Goal: Transaction & Acquisition: Purchase product/service

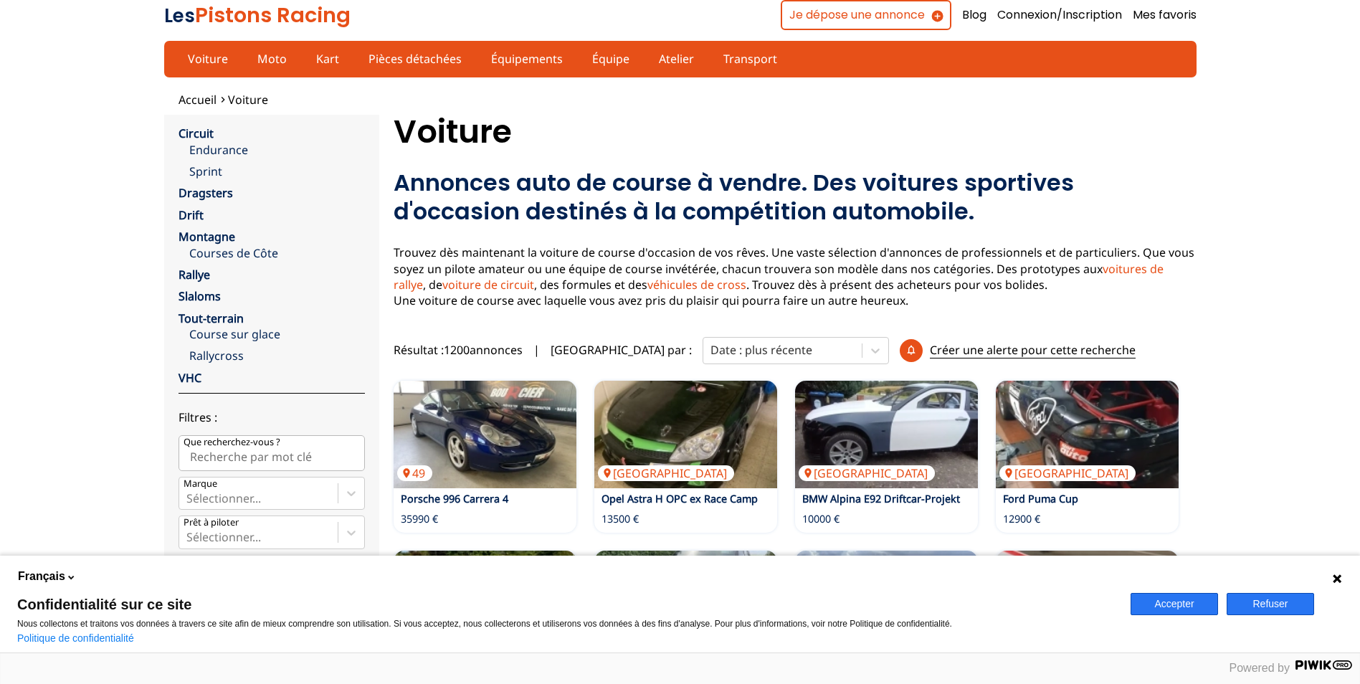
click at [1337, 581] on icon at bounding box center [1337, 578] width 11 height 11
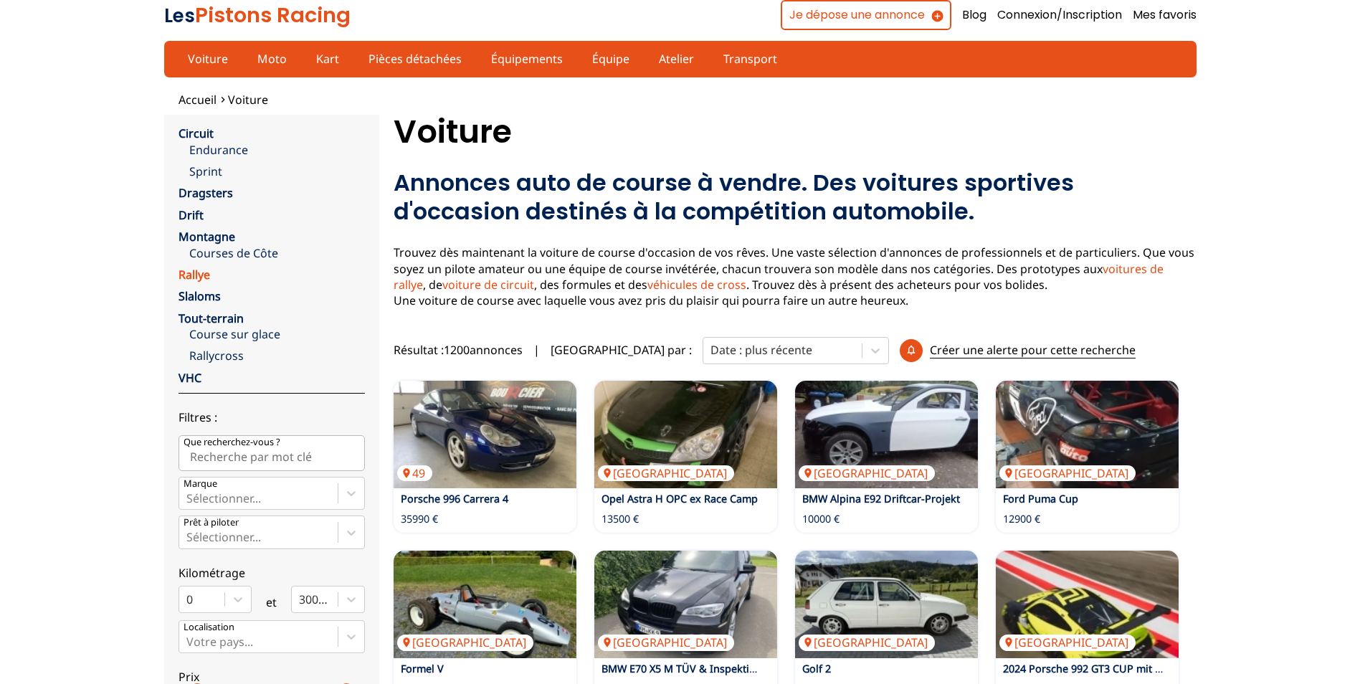
click at [206, 278] on link "Rallye" at bounding box center [195, 275] width 32 height 16
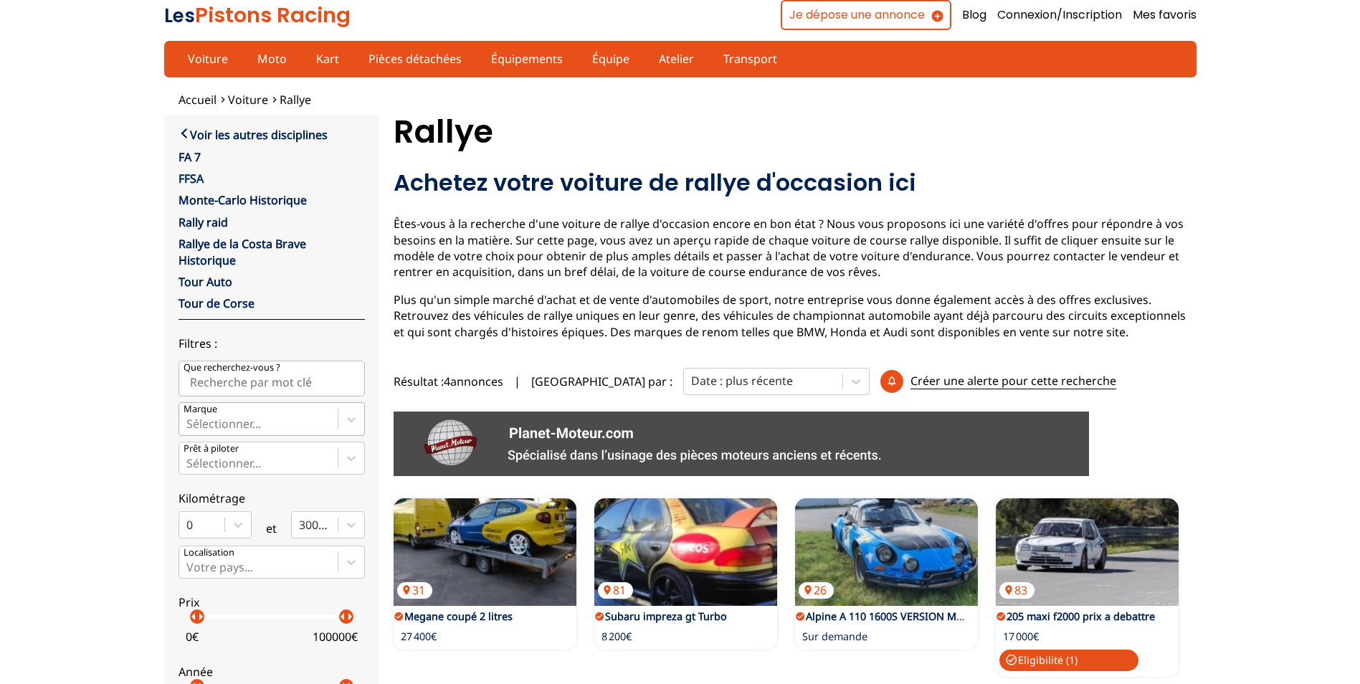
click at [316, 420] on div at bounding box center [258, 424] width 144 height 16
click at [189, 420] on input "Marque Sélectionner..." at bounding box center [187, 423] width 3 height 13
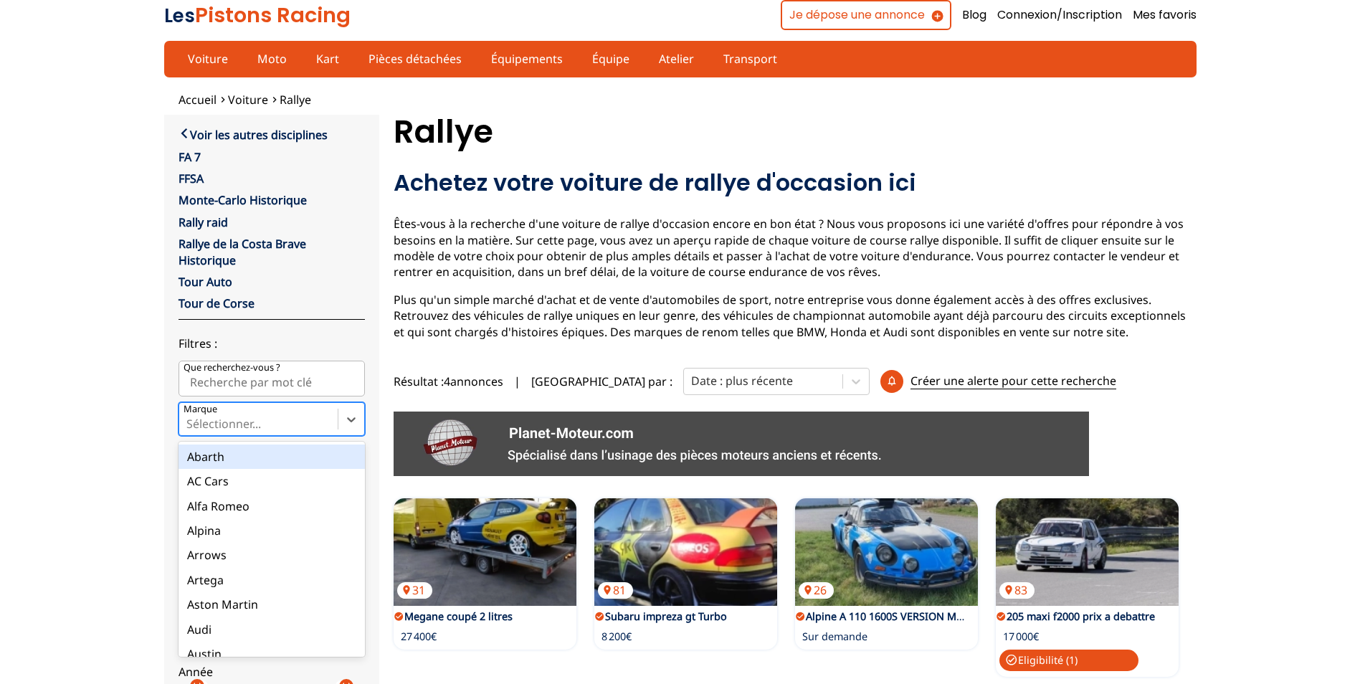
click at [321, 410] on div "Sélectionner..." at bounding box center [258, 419] width 158 height 32
click at [189, 417] on input "Marque option Abarth focused, 1 of 90. 90 results available. Use Up and Down to…" at bounding box center [187, 423] width 3 height 13
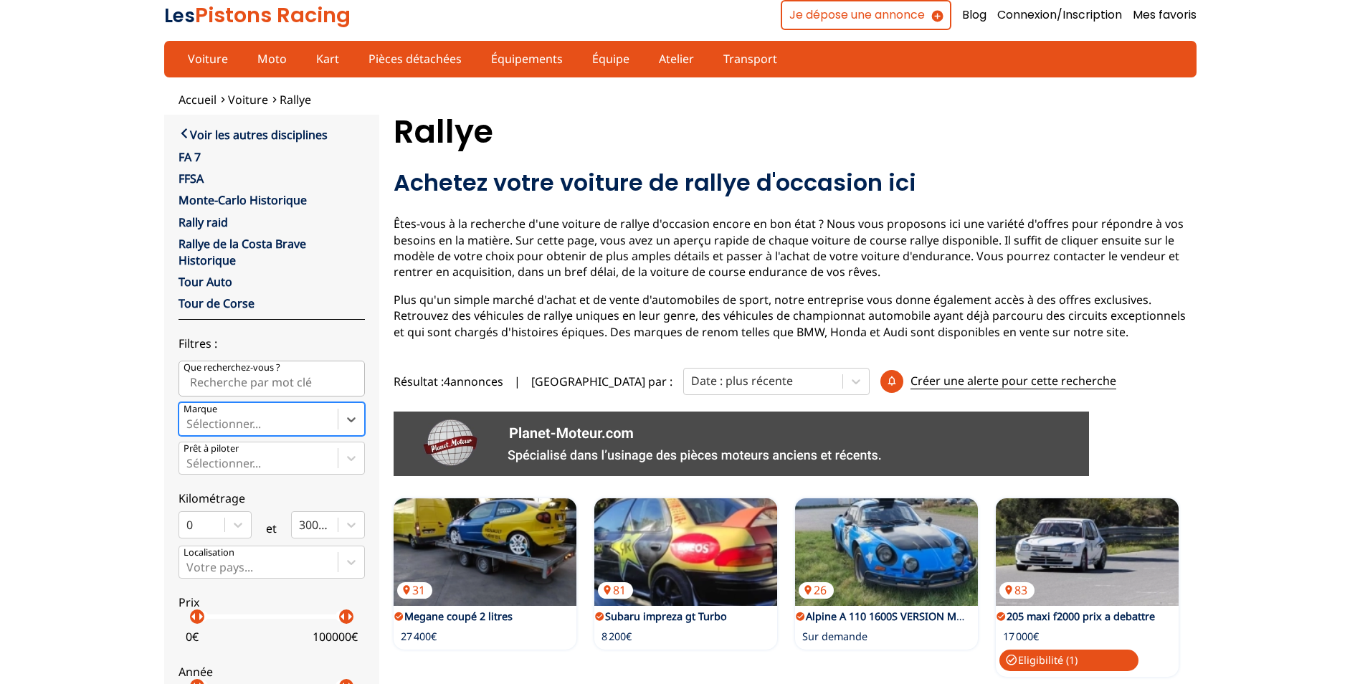
click at [333, 412] on div "Sélectionner..." at bounding box center [258, 419] width 158 height 32
click at [189, 417] on input "Marque Select is focused ,type to refine list, press Down to open the menu, Sél…" at bounding box center [187, 423] width 3 height 13
type input "peu"
click at [308, 454] on div "Sélectionner..." at bounding box center [258, 458] width 158 height 32
click at [189, 457] on input "Prêt à piloter Sélectionner..." at bounding box center [187, 463] width 3 height 13
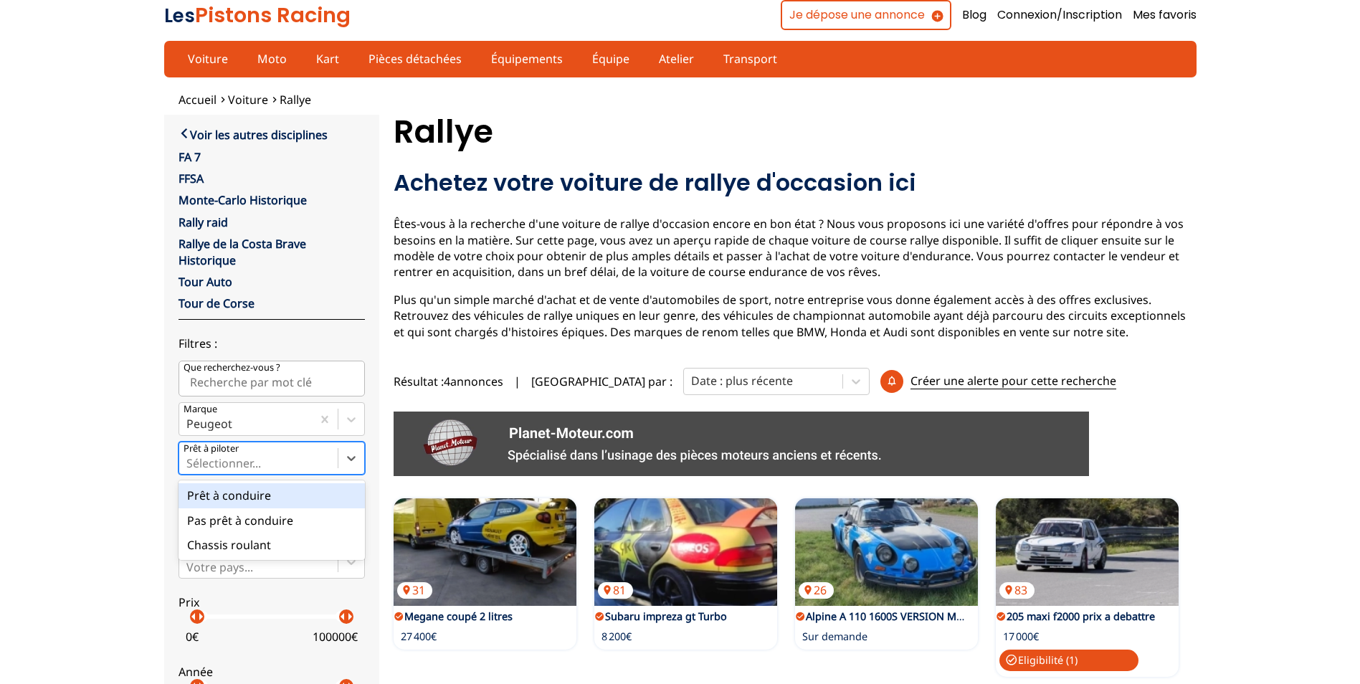
click at [331, 505] on div "Prêt à conduire" at bounding box center [272, 495] width 186 height 24
click at [189, 470] on input "Prêt à piloter option Prêt à conduire focused, 1 of 3. 3 results available. Use…" at bounding box center [187, 463] width 3 height 13
click at [277, 476] on div "Voir les autres disciplines FA 7 FFSA [PERSON_NAME] Historique Rally raid Rally…" at bounding box center [272, 421] width 186 height 592
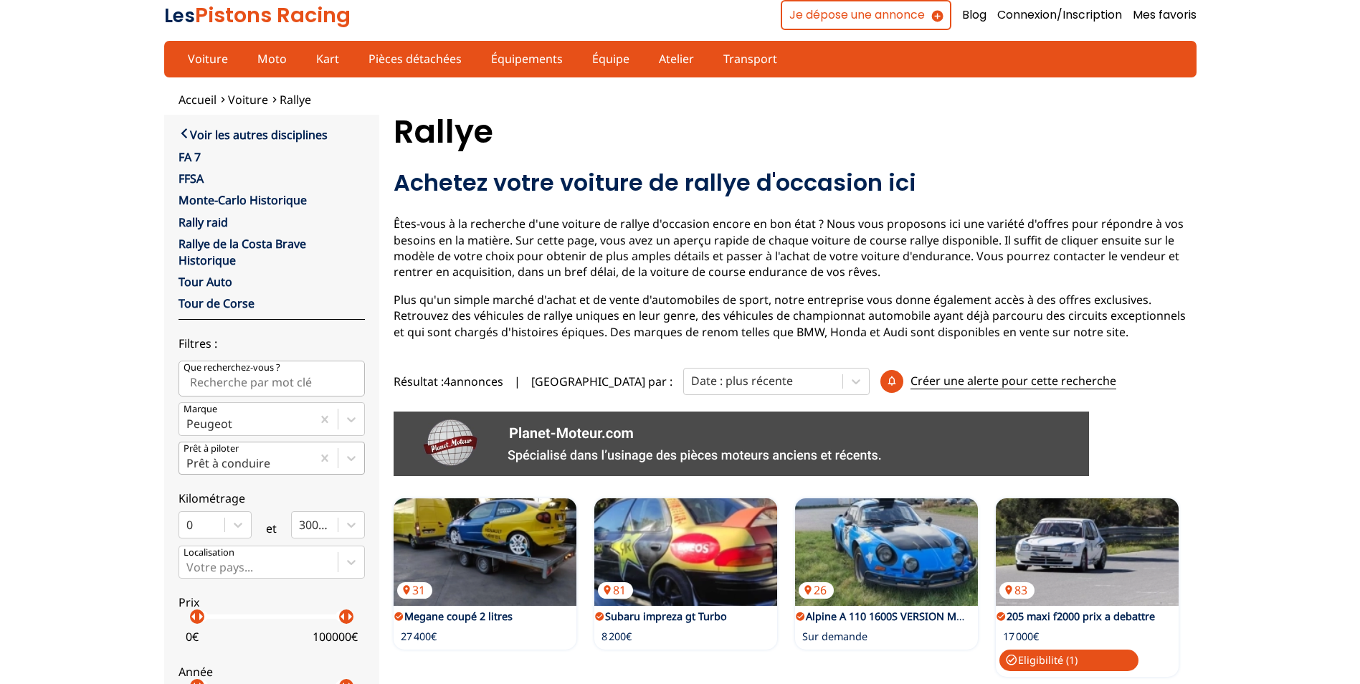
click at [290, 464] on div at bounding box center [245, 463] width 118 height 16
click at [189, 464] on input "Prêt à piloter Prêt à conduire" at bounding box center [187, 463] width 3 height 13
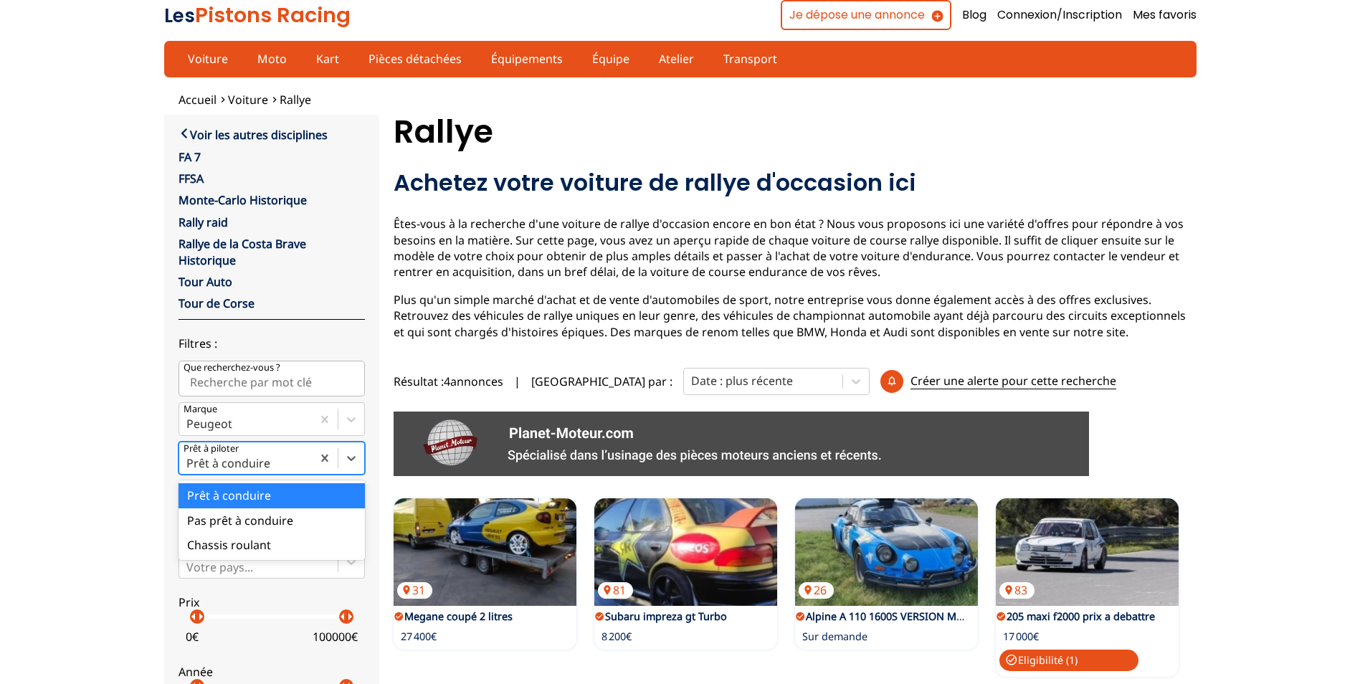
click at [270, 503] on div "Prêt à conduire" at bounding box center [272, 495] width 186 height 24
click at [189, 470] on input "Prêt à piloter option Prêt à conduire focused, 1 of 3. 3 results available. Use…" at bounding box center [187, 463] width 3 height 13
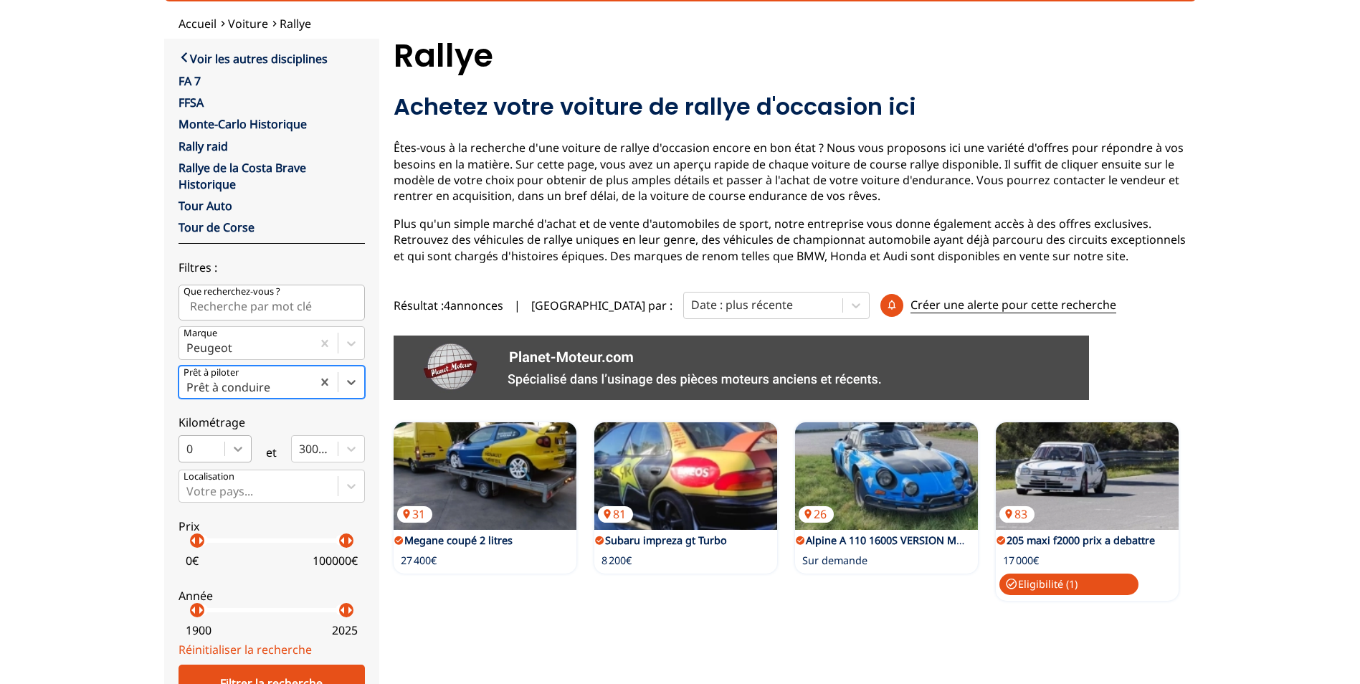
scroll to position [143, 0]
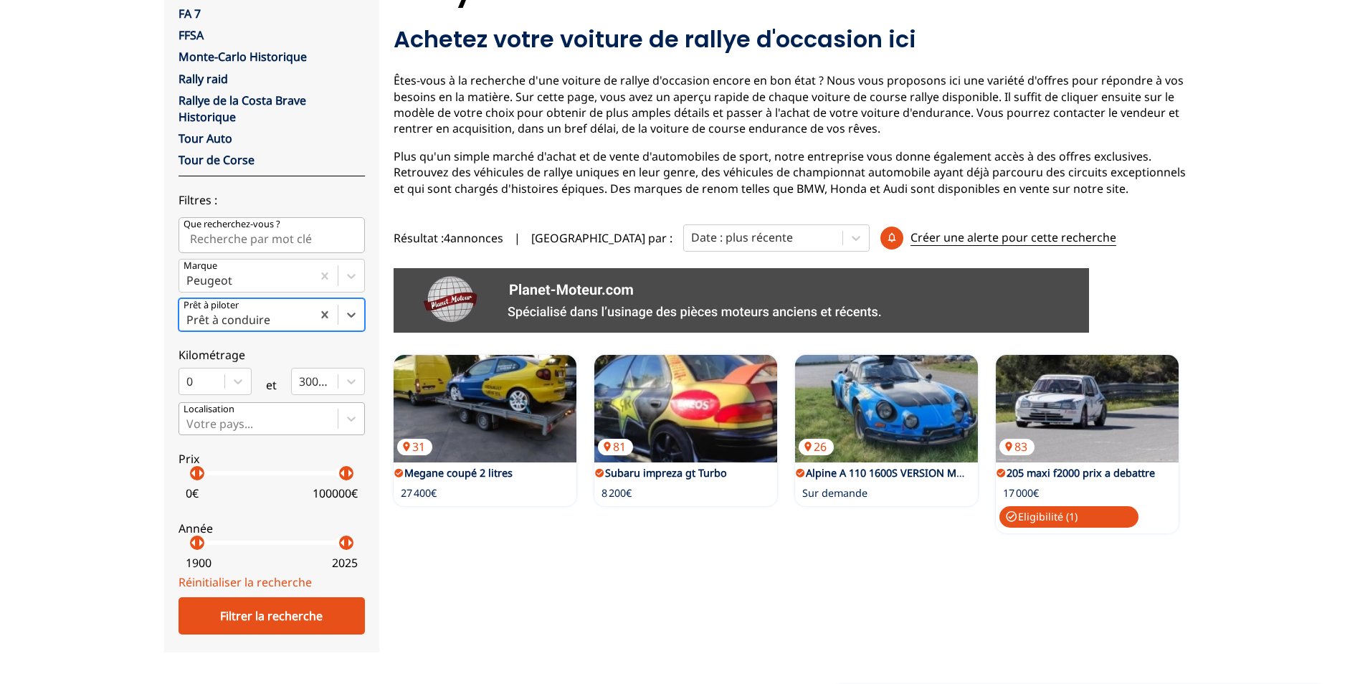
click at [295, 418] on div at bounding box center [258, 424] width 144 height 16
click at [189, 418] on input "Votre pays..." at bounding box center [187, 423] width 3 height 13
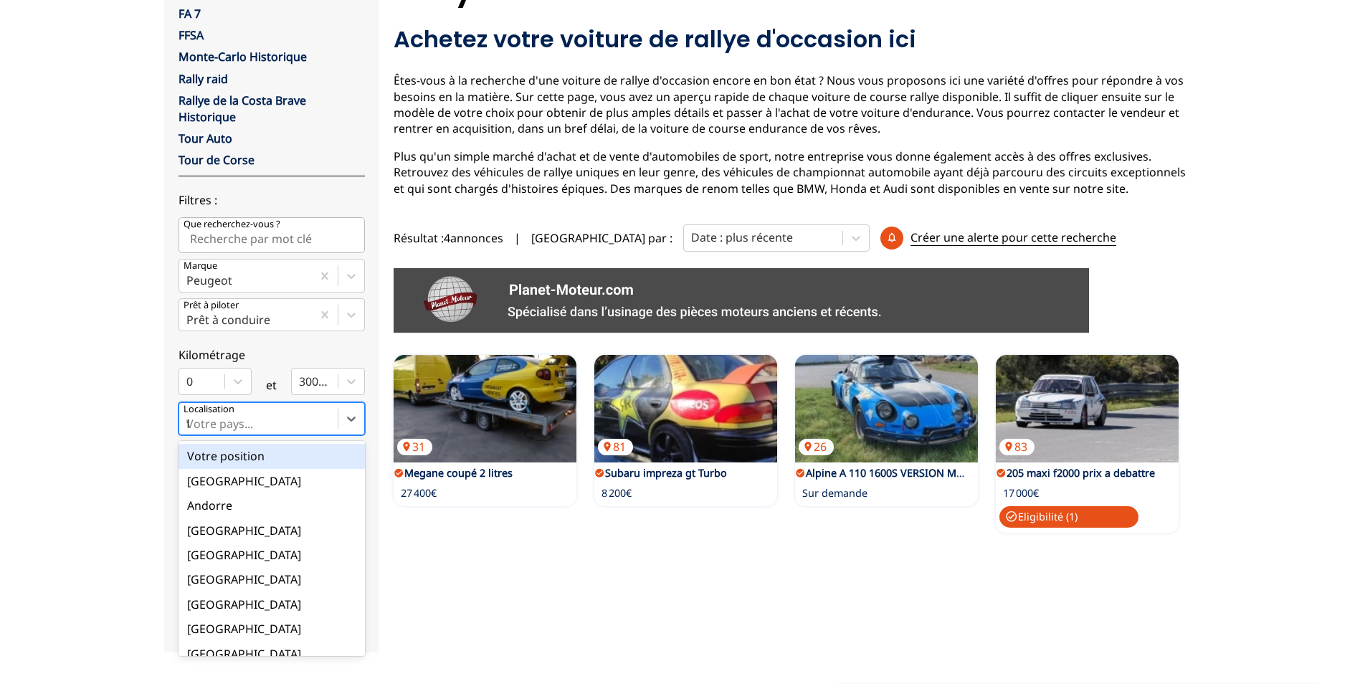
type input "fr"
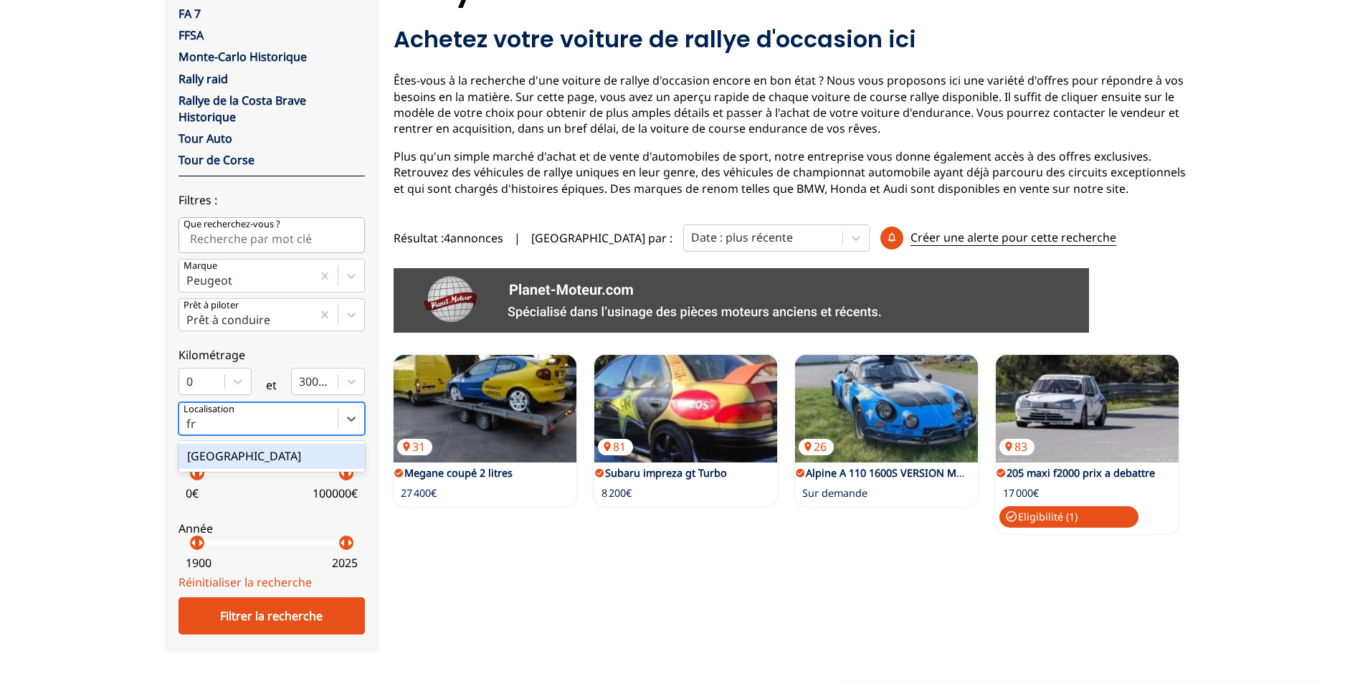
click at [292, 459] on div "[GEOGRAPHIC_DATA]" at bounding box center [272, 456] width 186 height 24
click at [199, 430] on input "fr" at bounding box center [192, 423] width 12 height 13
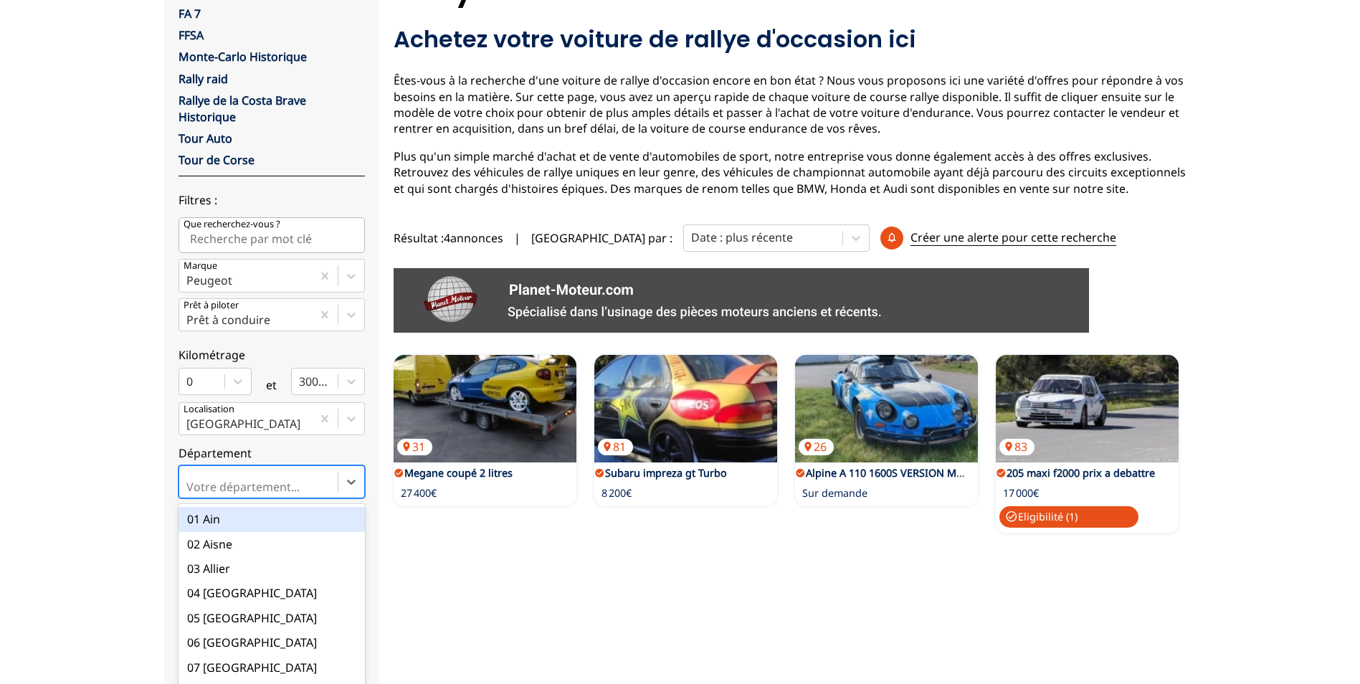
click at [292, 476] on div "option 01 Ain focused, 1 of 101. 101 results available. Use Up and Down to choo…" at bounding box center [272, 481] width 186 height 33
click at [189, 480] on input "option 01 Ain focused, 1 of 101. 101 results available. Use Up and Down to choo…" at bounding box center [187, 486] width 3 height 13
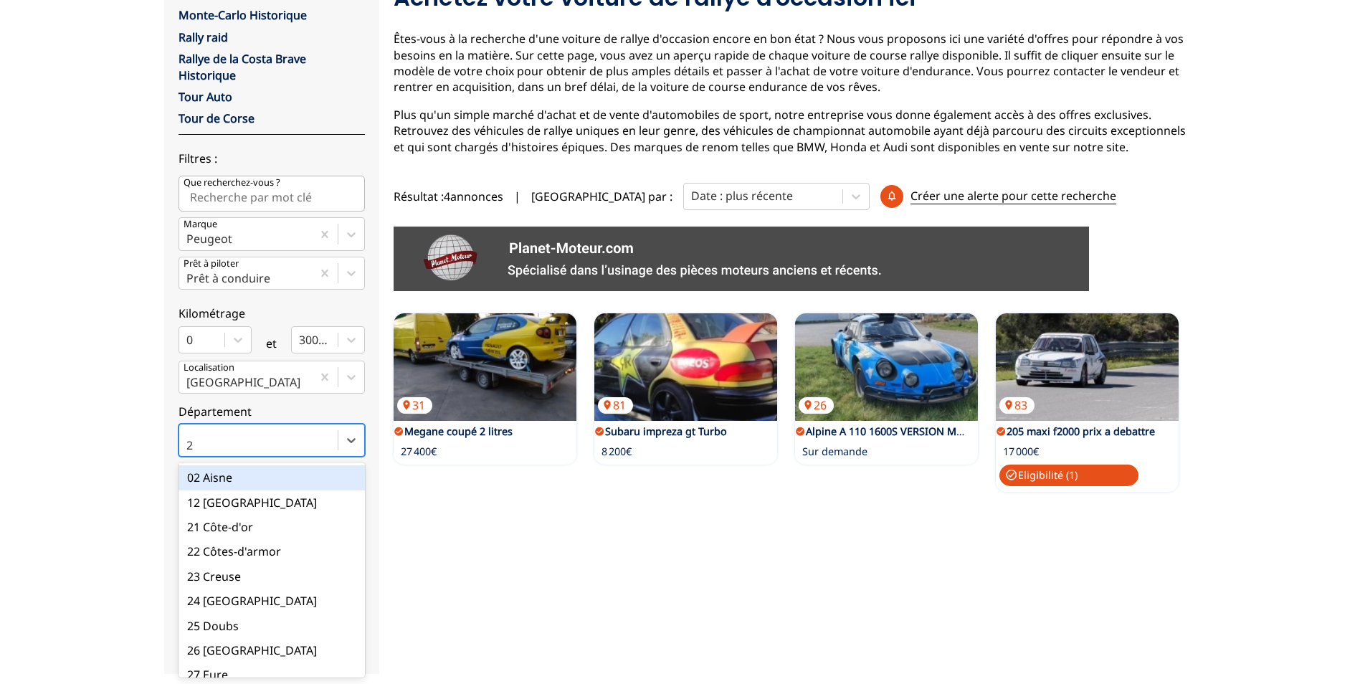
type input "26"
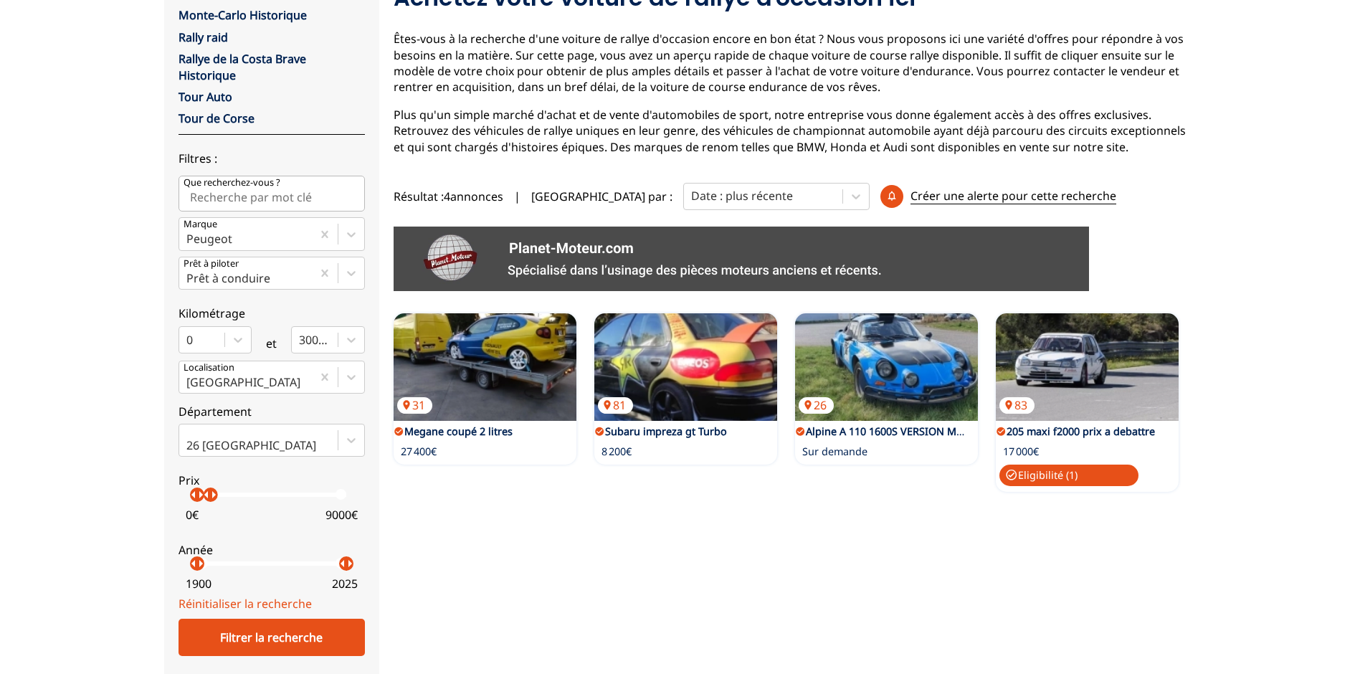
drag, startPoint x: 346, startPoint y: 499, endPoint x: 211, endPoint y: 492, distance: 135.7
click at [211, 492] on p "arrow_right" at bounding box center [213, 494] width 17 height 17
click at [238, 211] on input "Que recherchez-vous ?" at bounding box center [272, 194] width 186 height 36
click at [354, 626] on div "Filtrer la recherche" at bounding box center [272, 637] width 186 height 37
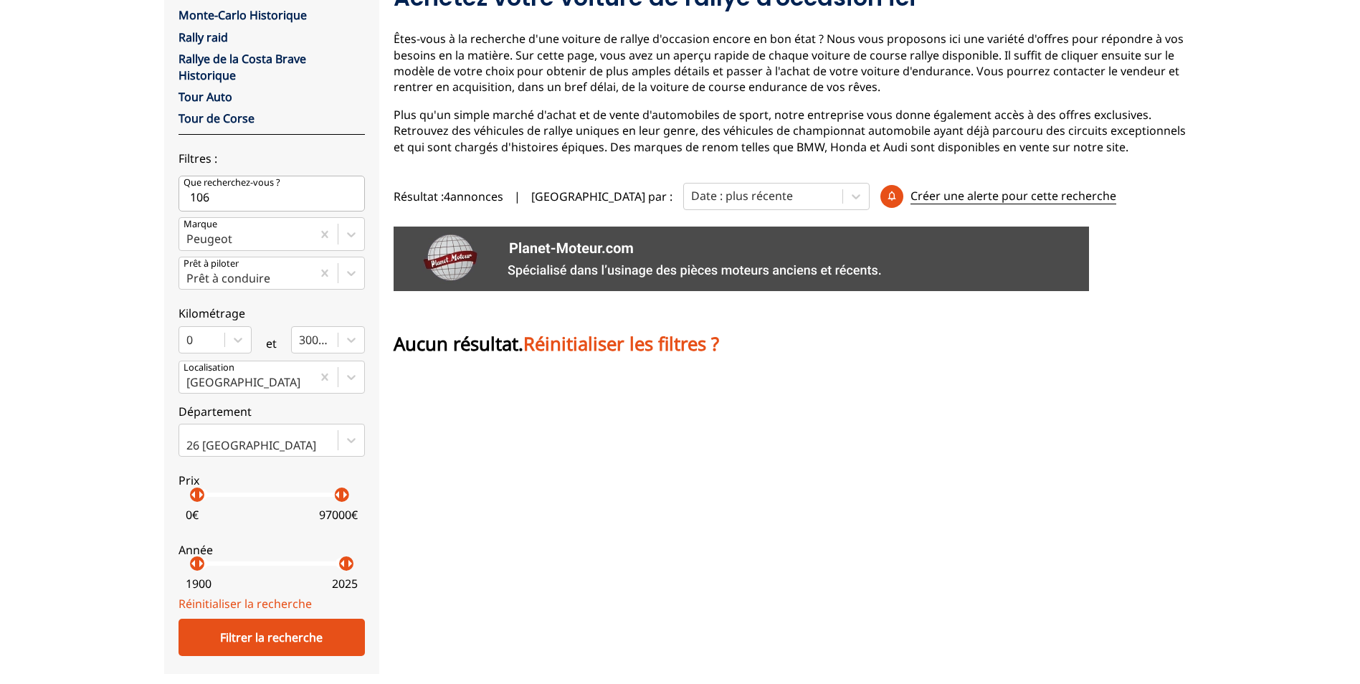
drag, startPoint x: 213, startPoint y: 499, endPoint x: 359, endPoint y: 500, distance: 145.6
click at [359, 499] on label "Prix arrow_left arrow_right arrow_left arrow_right 0 € 97000 €" at bounding box center [272, 495] width 186 height 64
click at [331, 627] on div "Filtrer la recherche" at bounding box center [272, 637] width 186 height 37
click at [292, 206] on input "106" at bounding box center [272, 194] width 186 height 36
type input "1"
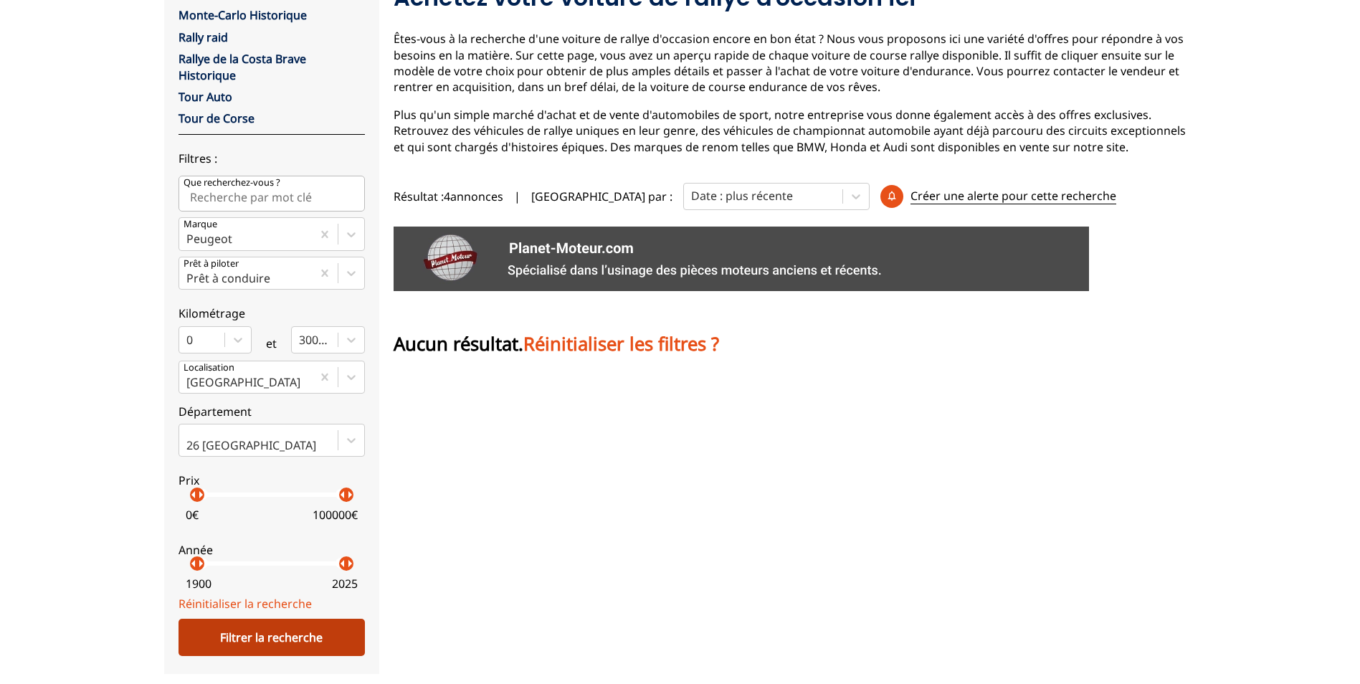
click at [252, 627] on div "Filtrer la recherche" at bounding box center [272, 637] width 186 height 37
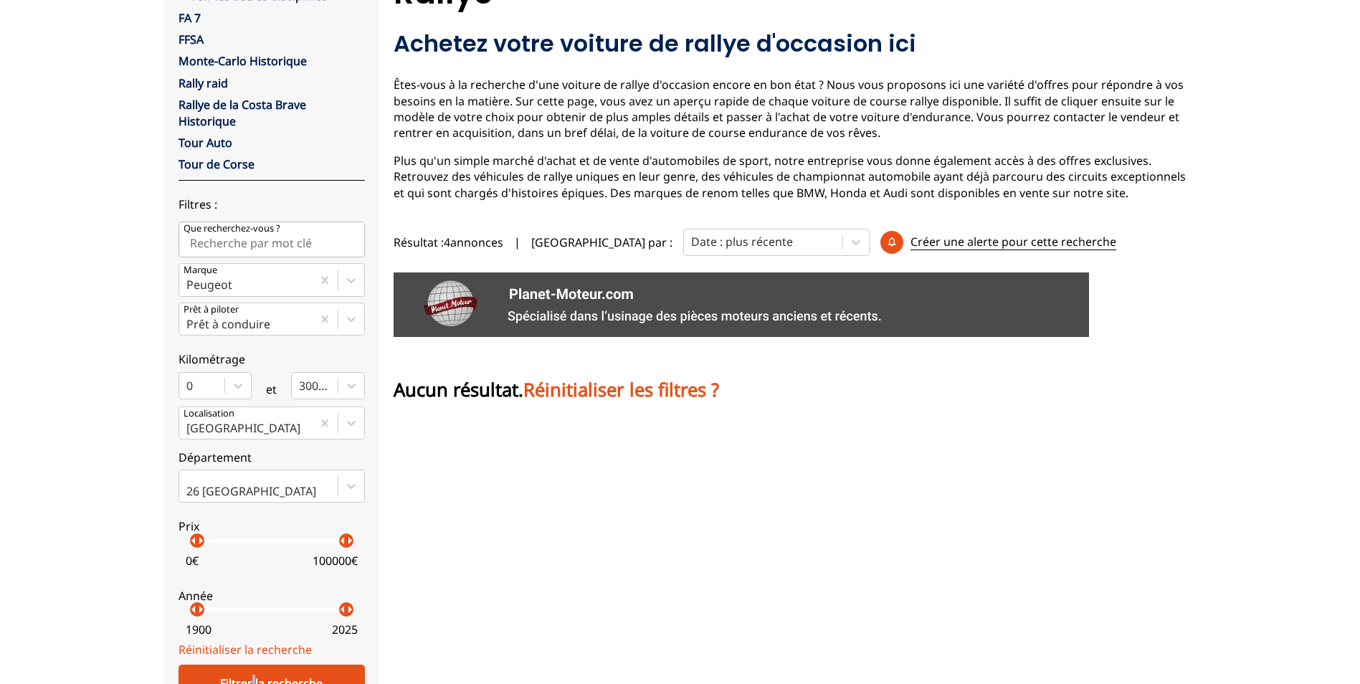
scroll to position [113, 0]
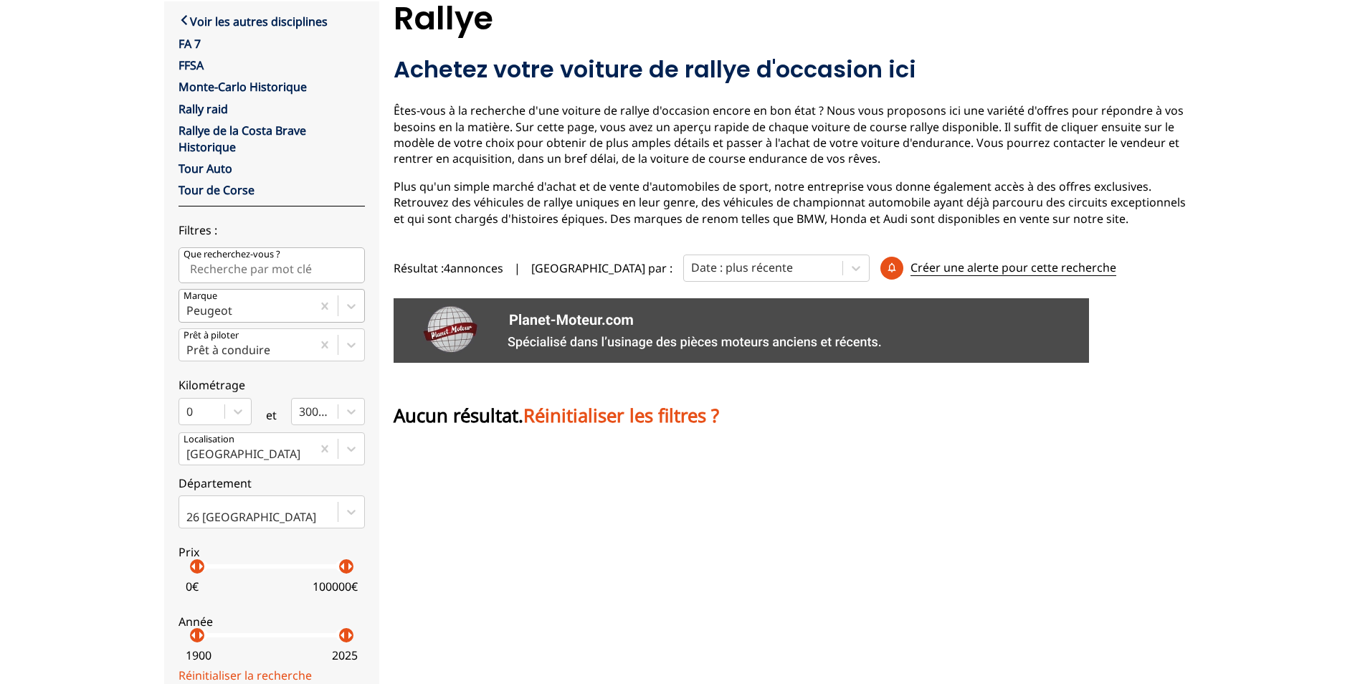
click at [260, 317] on div at bounding box center [245, 311] width 118 height 16
click at [189, 317] on input "Marque Peugeot" at bounding box center [187, 310] width 3 height 13
type input "citr"
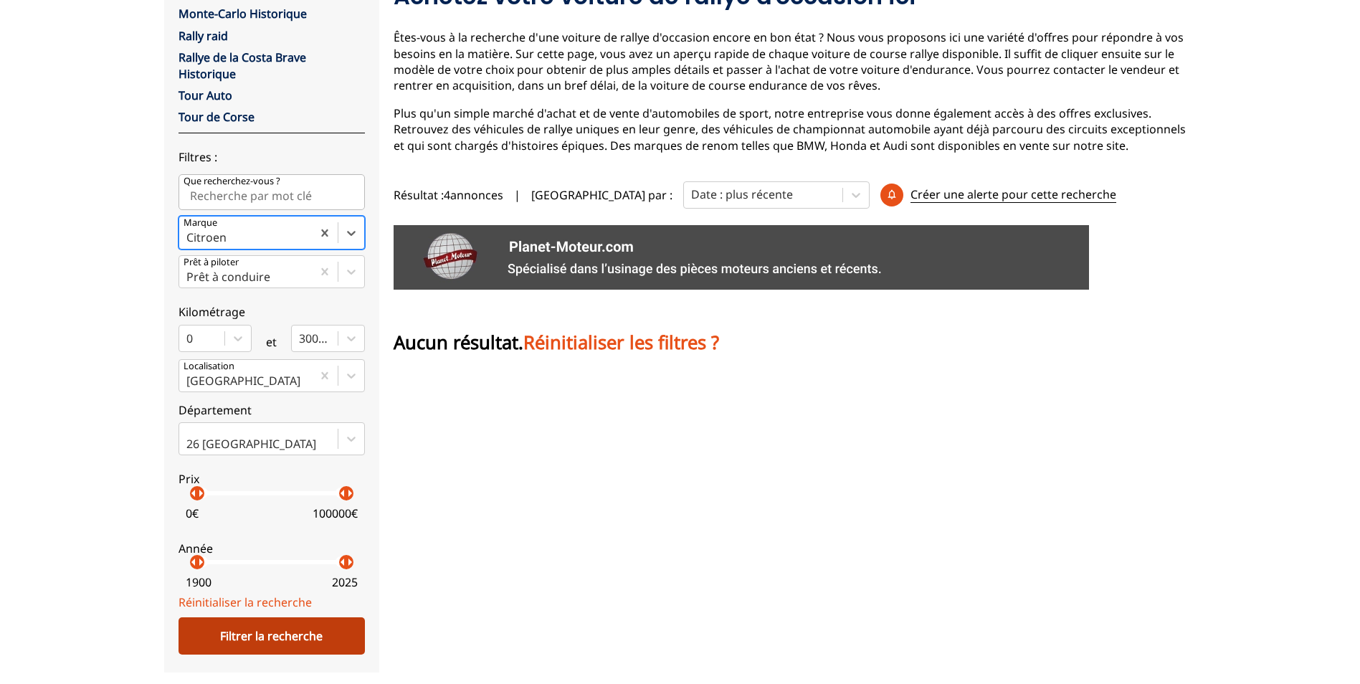
scroll to position [257, 0]
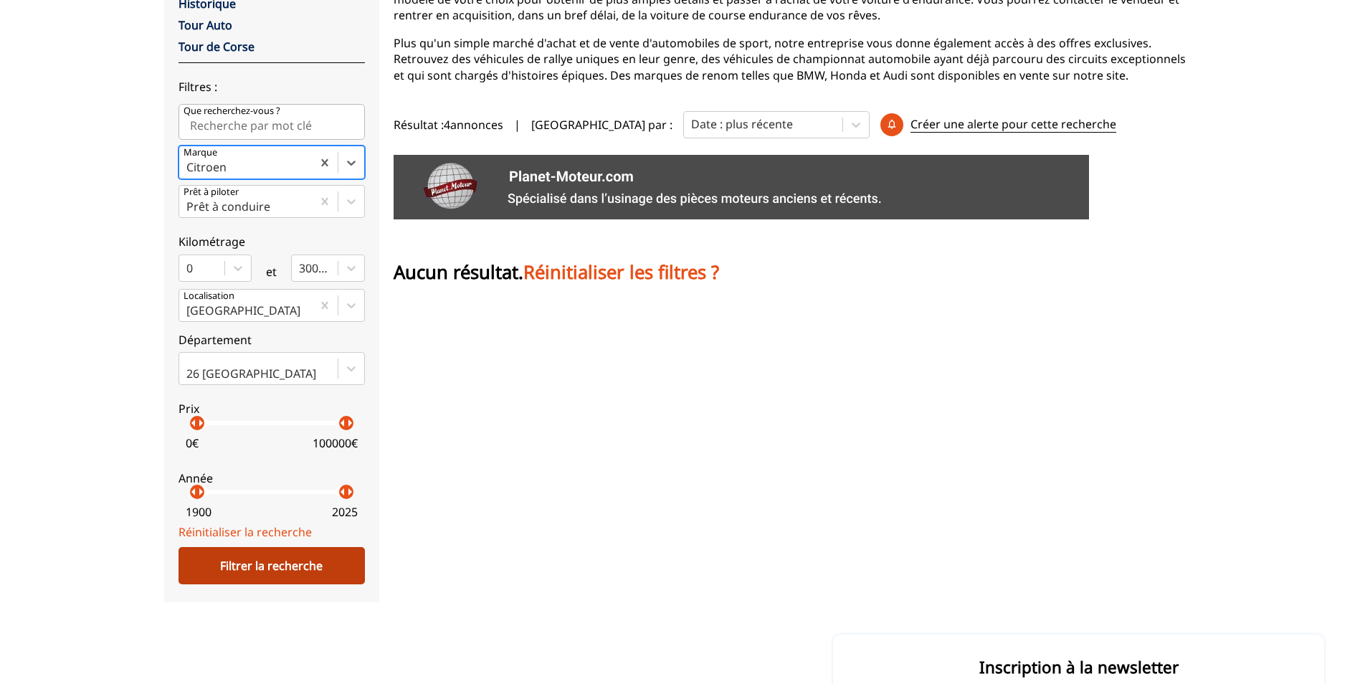
click at [341, 570] on div "Filtrer la recherche" at bounding box center [272, 565] width 186 height 37
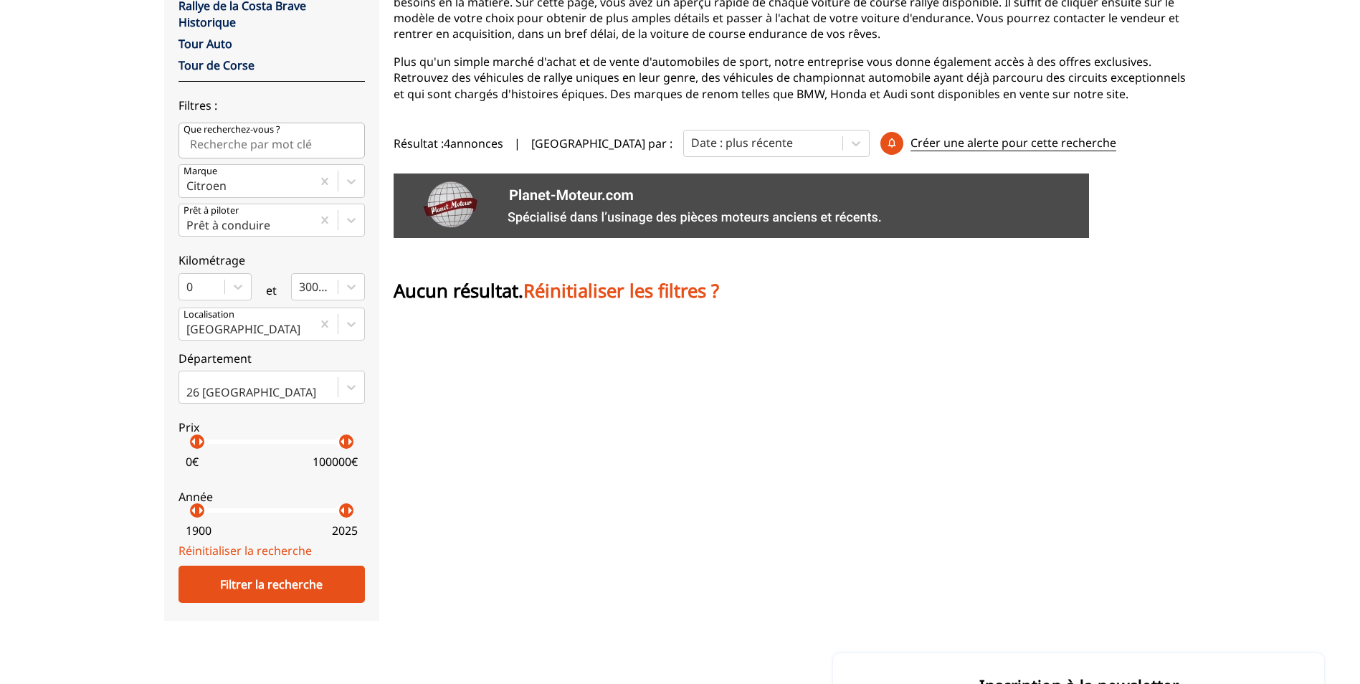
scroll to position [185, 0]
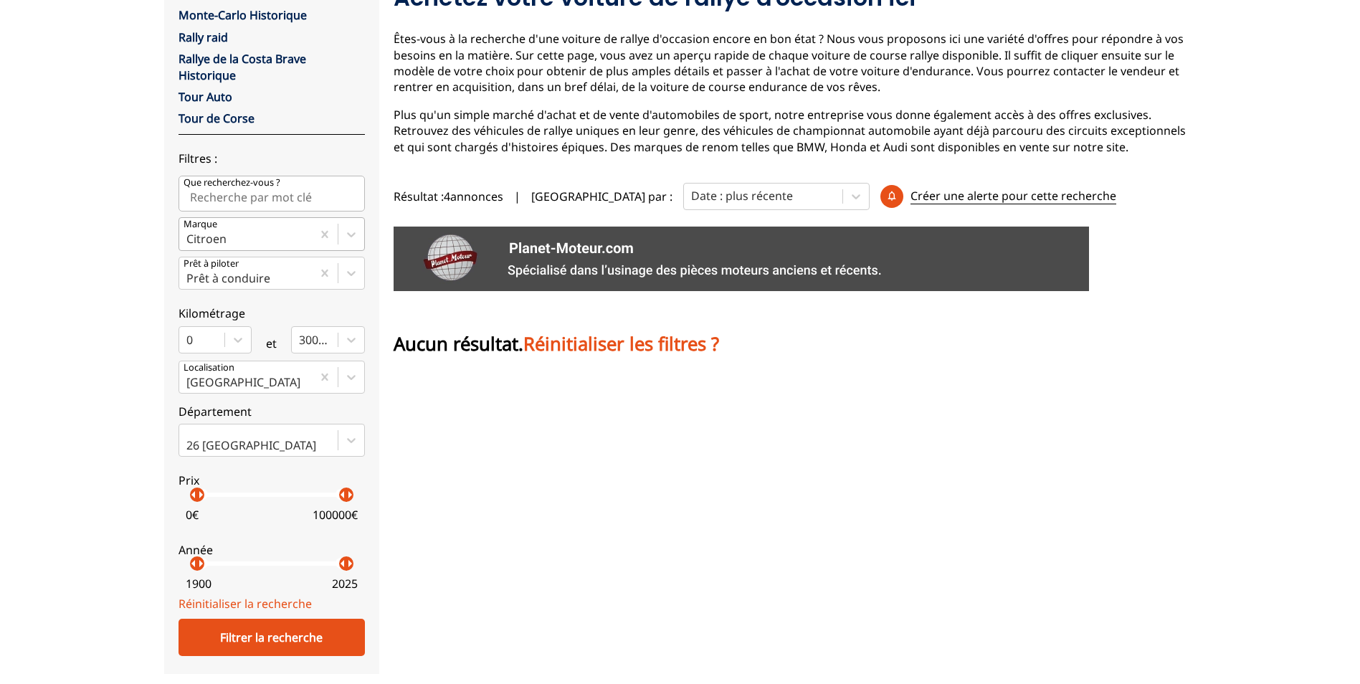
click at [263, 228] on div "Citroen" at bounding box center [245, 234] width 133 height 32
click at [189, 232] on input "Marque Citroen" at bounding box center [187, 238] width 3 height 13
type input "re"
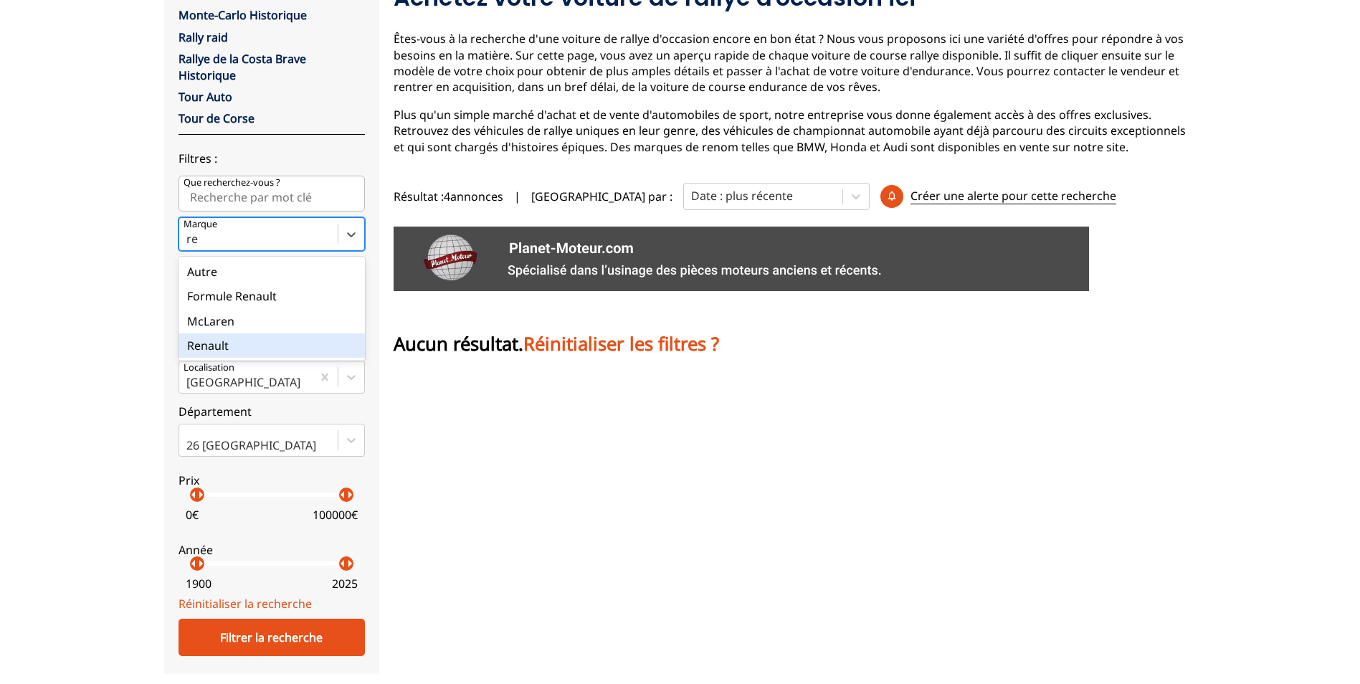
click at [261, 336] on div "Renault" at bounding box center [272, 345] width 186 height 24
click at [201, 245] on input "re" at bounding box center [193, 238] width 14 height 13
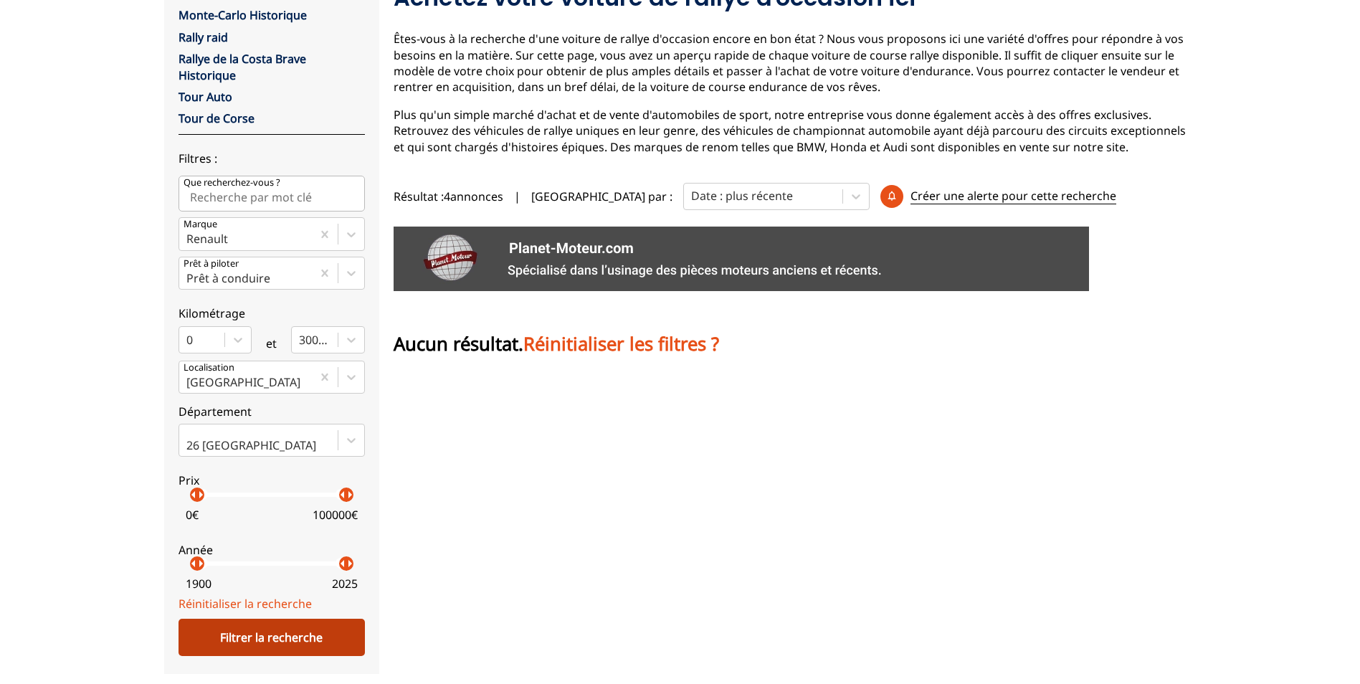
click at [307, 640] on div "Filtrer la recherche" at bounding box center [272, 637] width 186 height 37
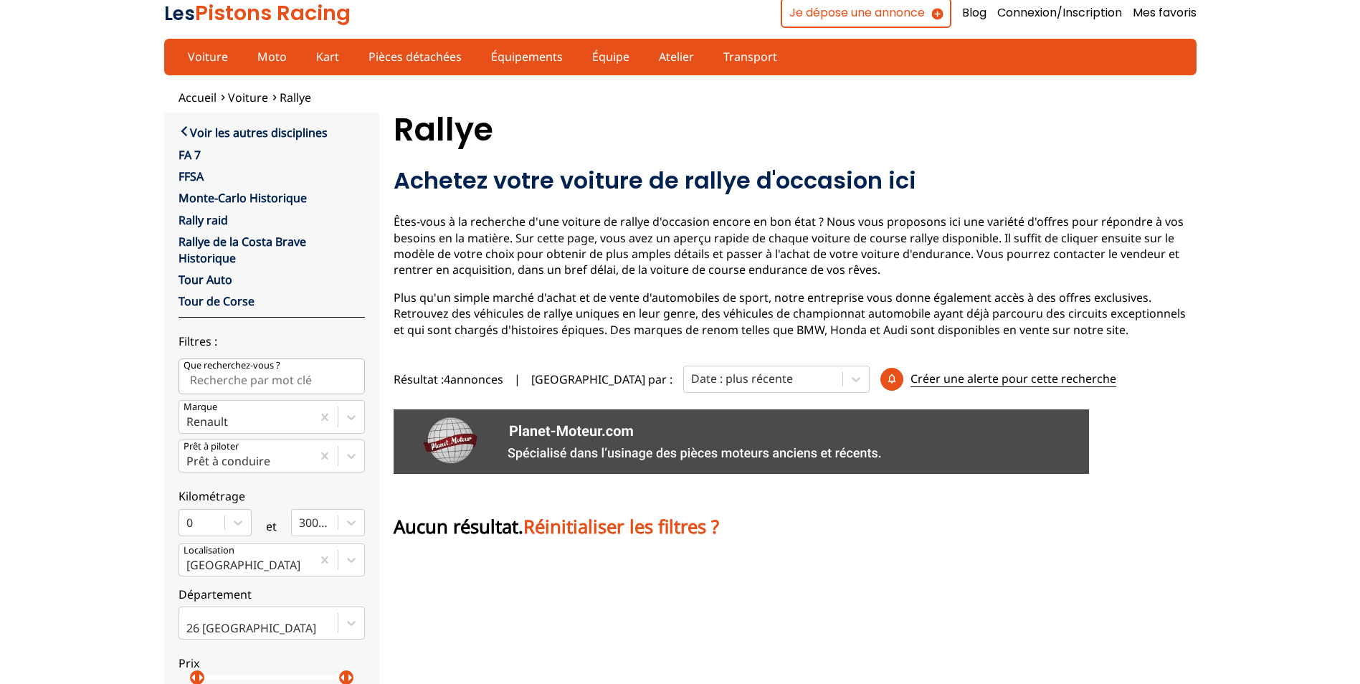
scroll to position [0, 0]
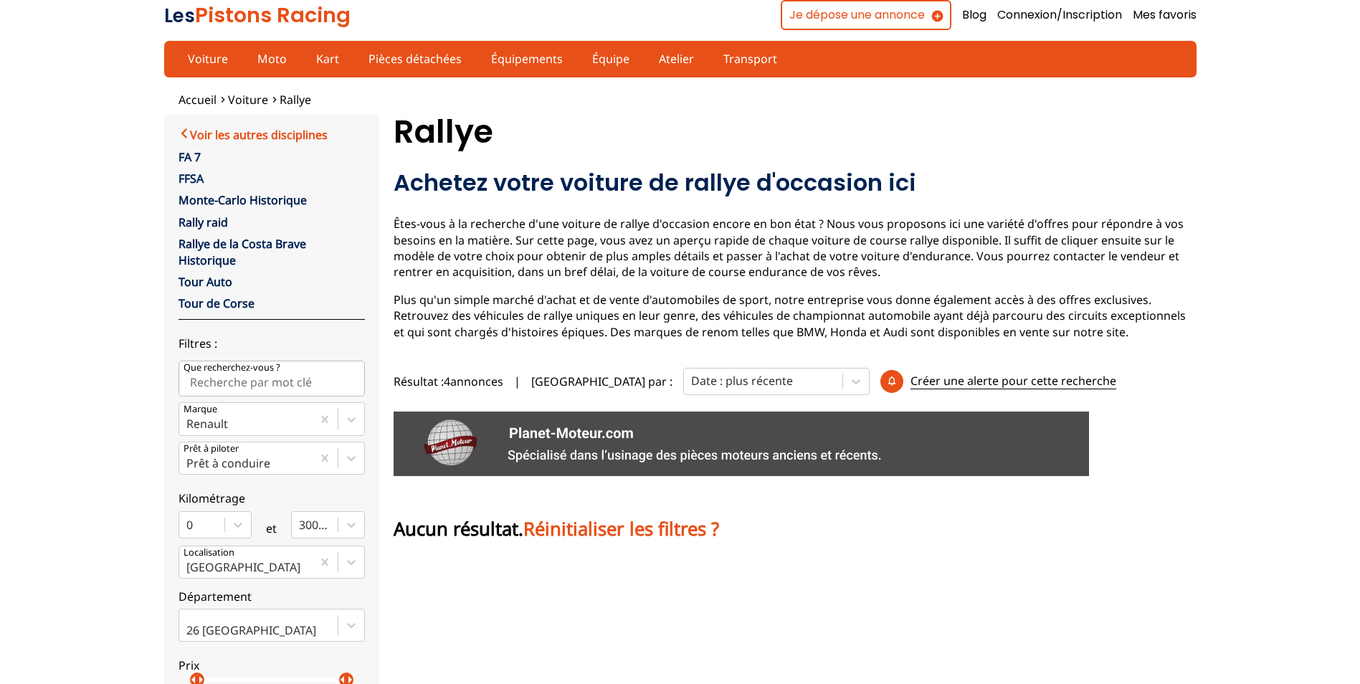
click at [181, 132] on link "Voir les autres disciplines" at bounding box center [253, 133] width 149 height 17
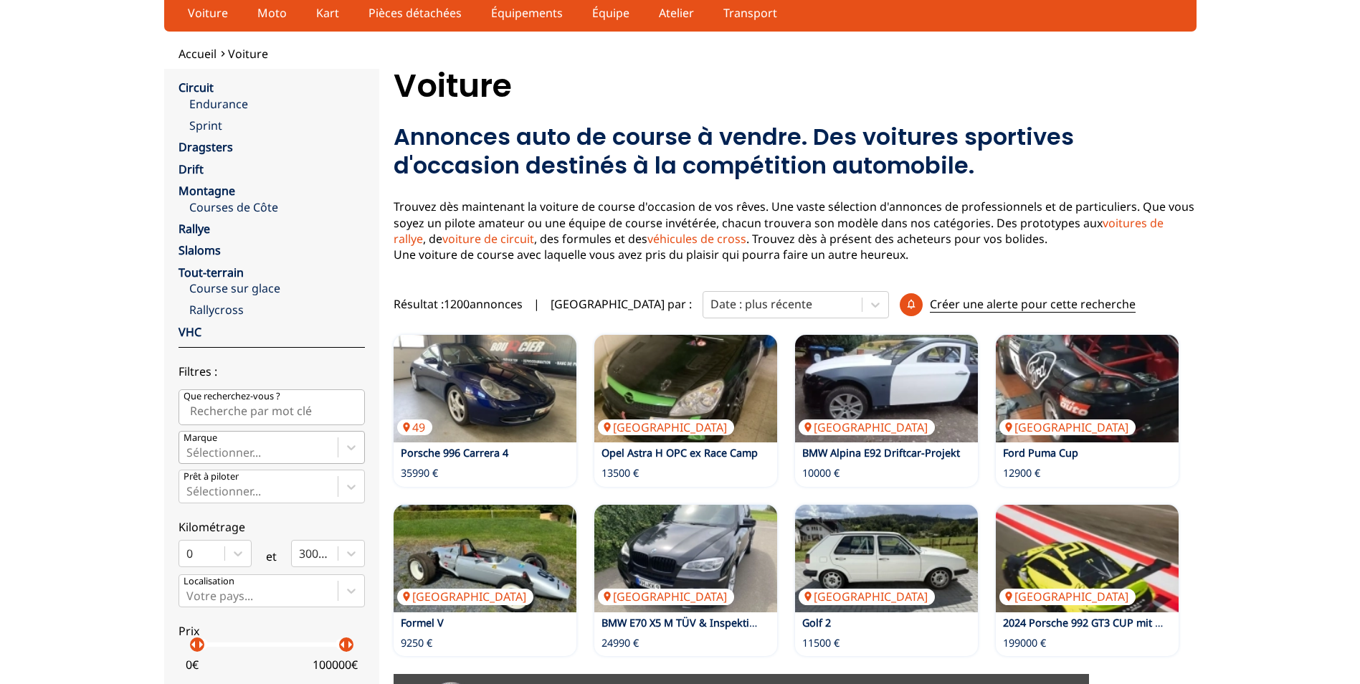
scroll to position [72, 0]
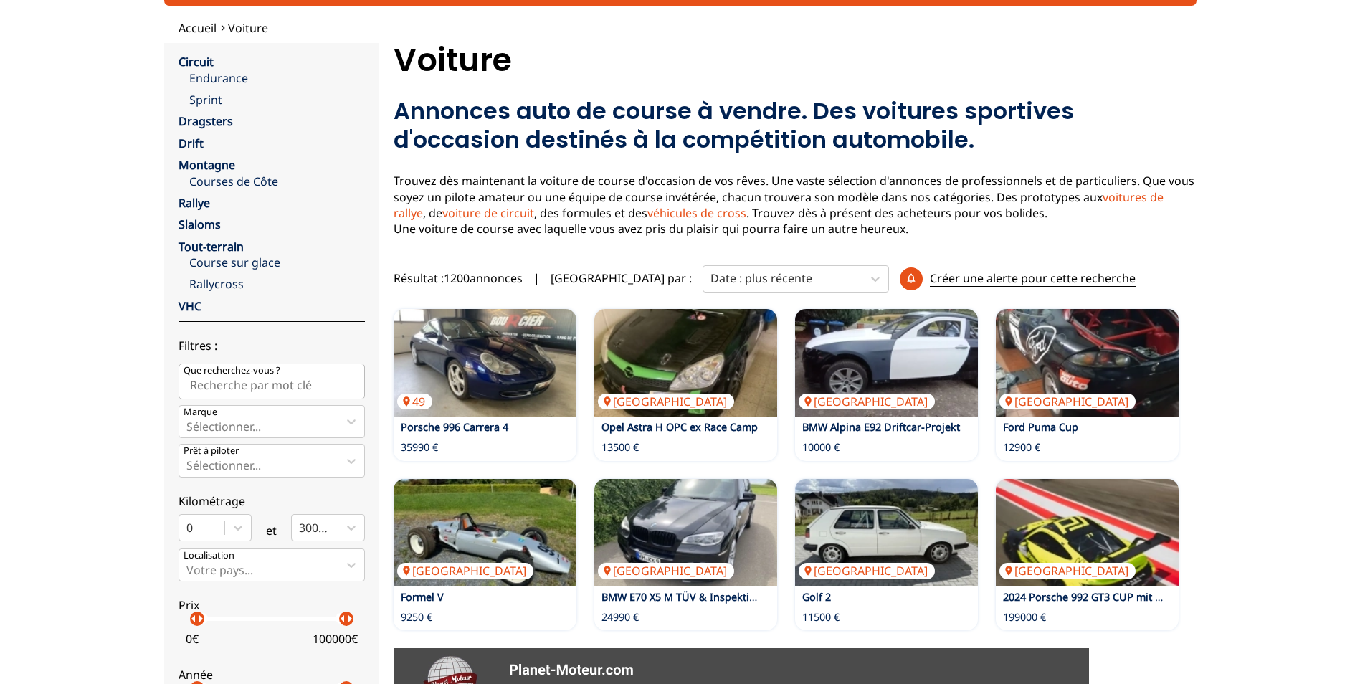
click at [318, 389] on input "Que recherchez-vous ?" at bounding box center [272, 382] width 186 height 36
type input "106"
click at [208, 421] on div at bounding box center [258, 427] width 144 height 16
click at [189, 421] on input "Marque Sélectionner..." at bounding box center [187, 426] width 3 height 13
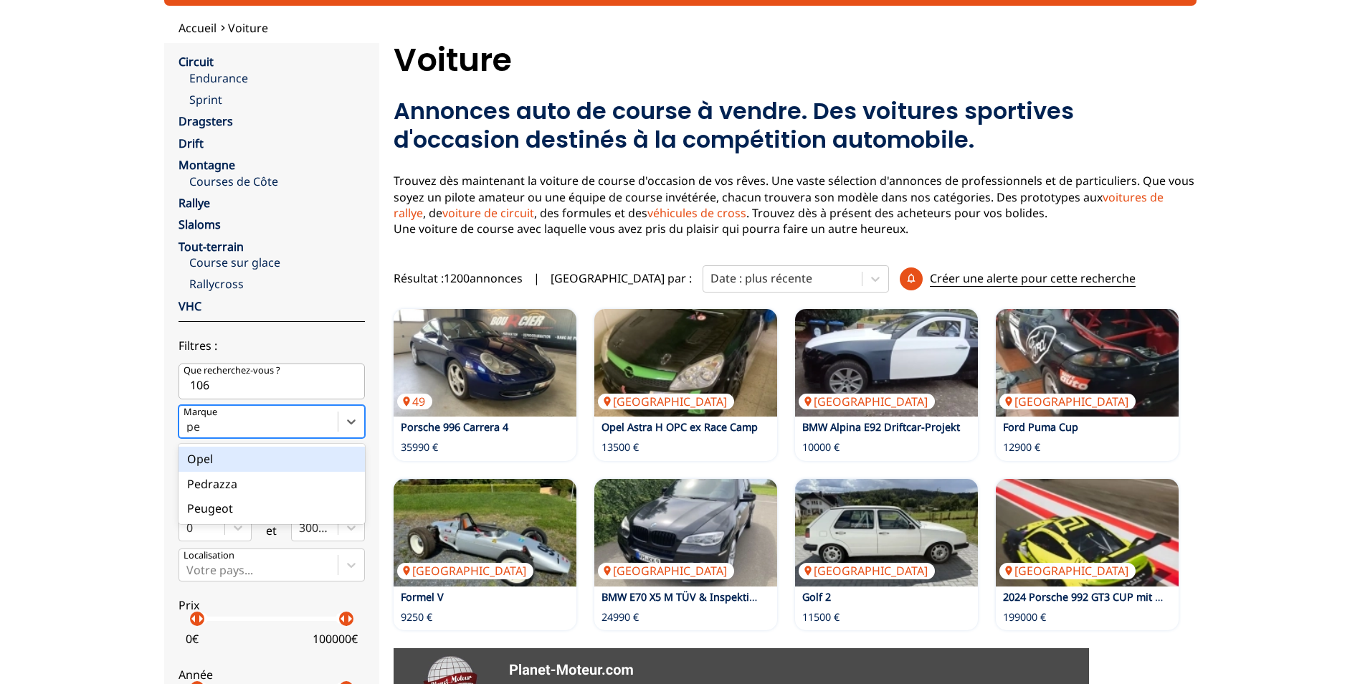
type input "peu"
click at [305, 464] on div "Peugeot" at bounding box center [272, 459] width 186 height 24
click at [210, 433] on input "peu" at bounding box center [198, 426] width 24 height 13
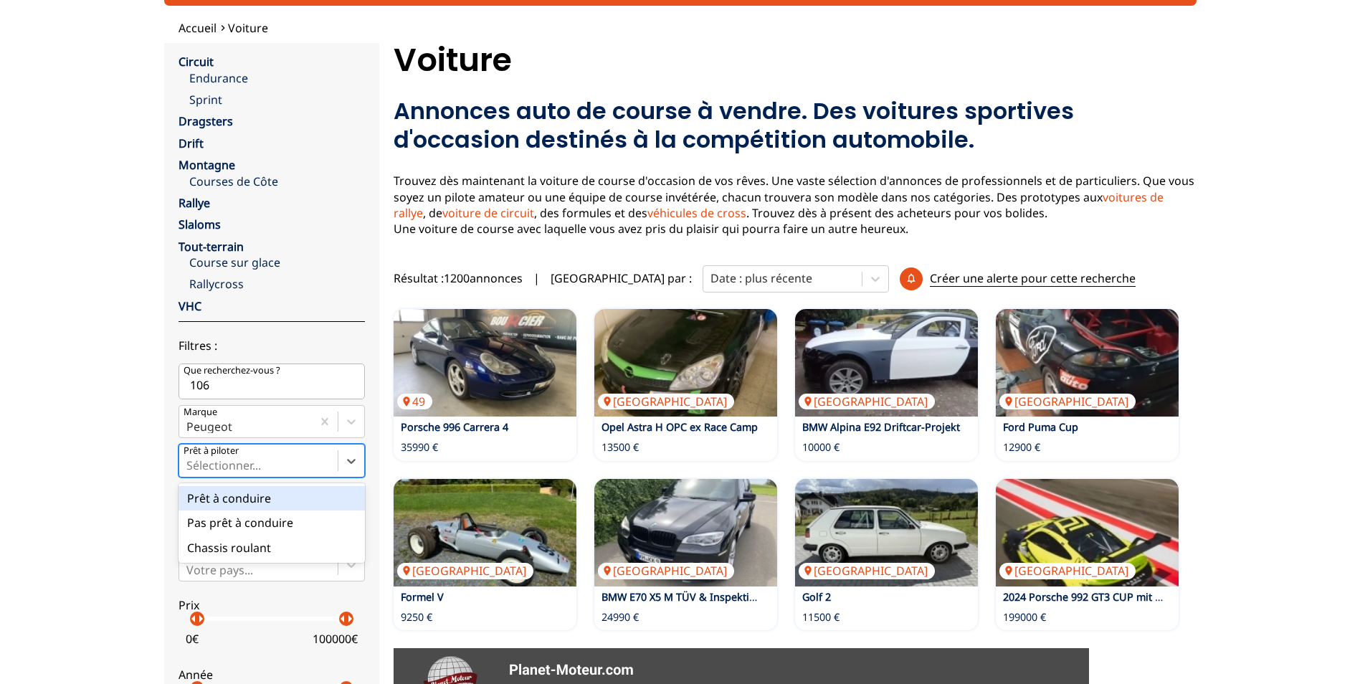
click at [299, 465] on div at bounding box center [258, 466] width 144 height 16
click at [189, 465] on input "Prêt à piloter option Prêt à conduire focused, 1 of 3. 3 results available. Use…" at bounding box center [187, 465] width 3 height 13
click at [292, 505] on div "Prêt à conduire" at bounding box center [272, 498] width 186 height 24
click at [189, 472] on input "Prêt à piloter option Prêt à conduire focused, 1 of 3. 3 results available. Use…" at bounding box center [187, 465] width 3 height 13
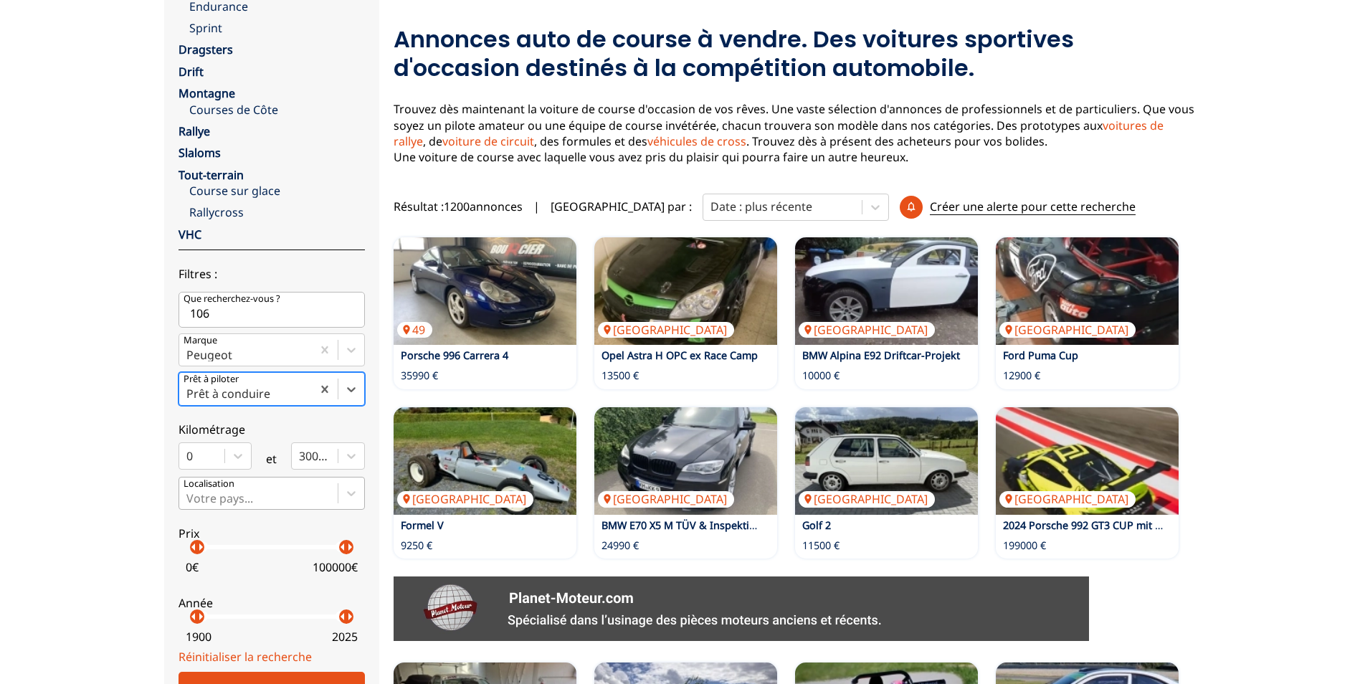
scroll to position [215, 0]
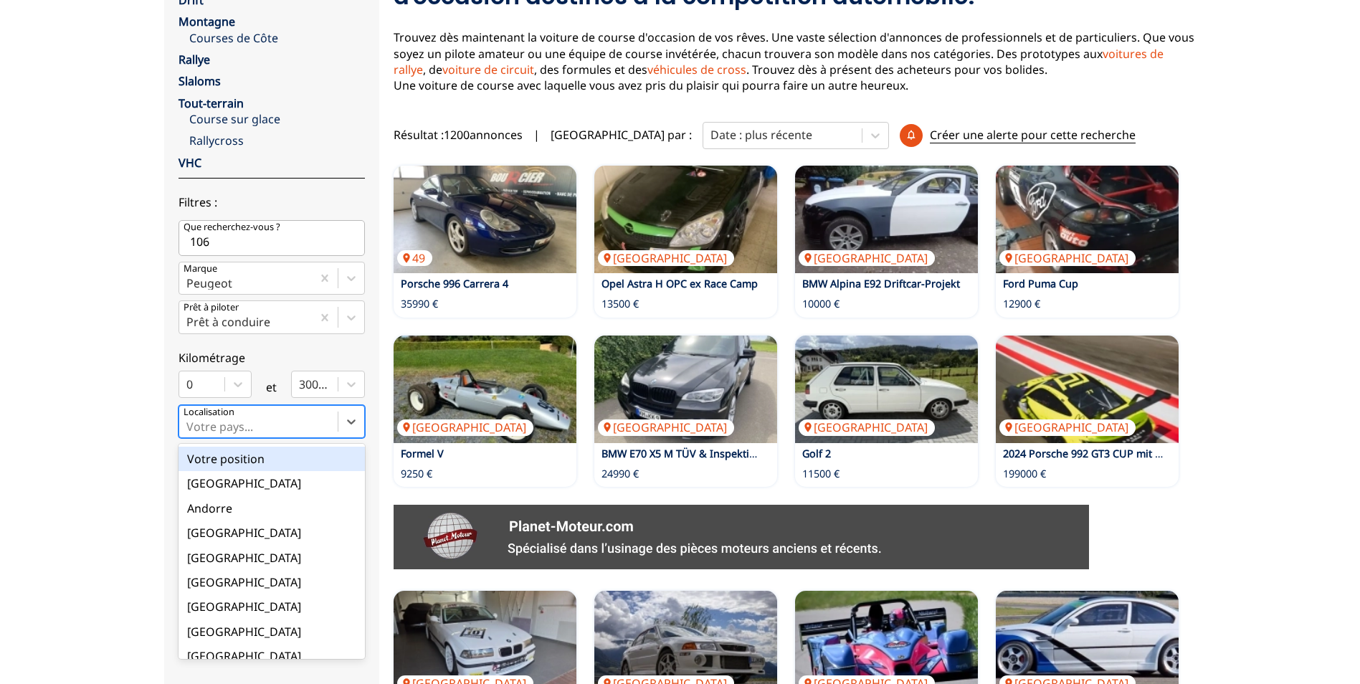
click at [277, 432] on div at bounding box center [258, 427] width 144 height 16
click at [189, 432] on input "option Votre position focused, 1 of 18. 18 results available. Use Up and Down t…" at bounding box center [187, 426] width 3 height 13
type input "fr"
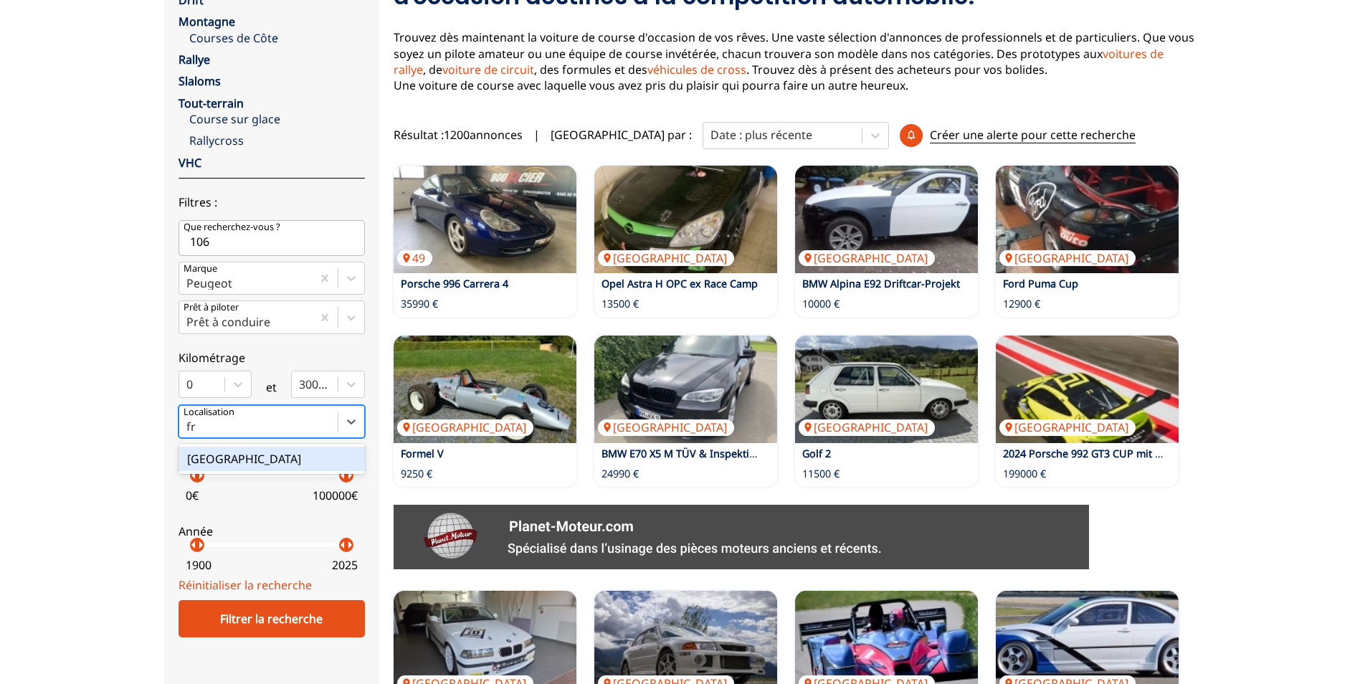
click at [258, 458] on div "[GEOGRAPHIC_DATA]" at bounding box center [272, 459] width 186 height 24
click at [199, 433] on input "fr" at bounding box center [192, 426] width 12 height 13
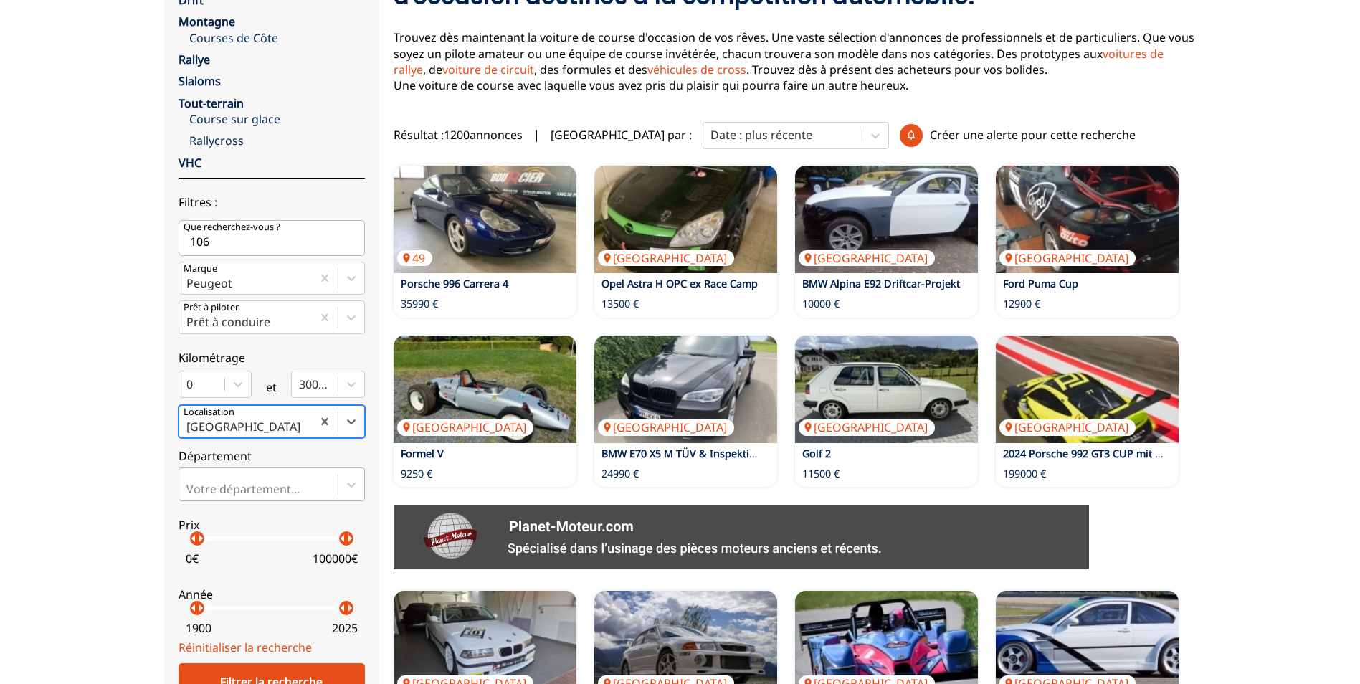
click at [252, 482] on div "Votre département..." at bounding box center [272, 484] width 186 height 33
click at [189, 483] on input "Votre département..." at bounding box center [187, 489] width 3 height 13
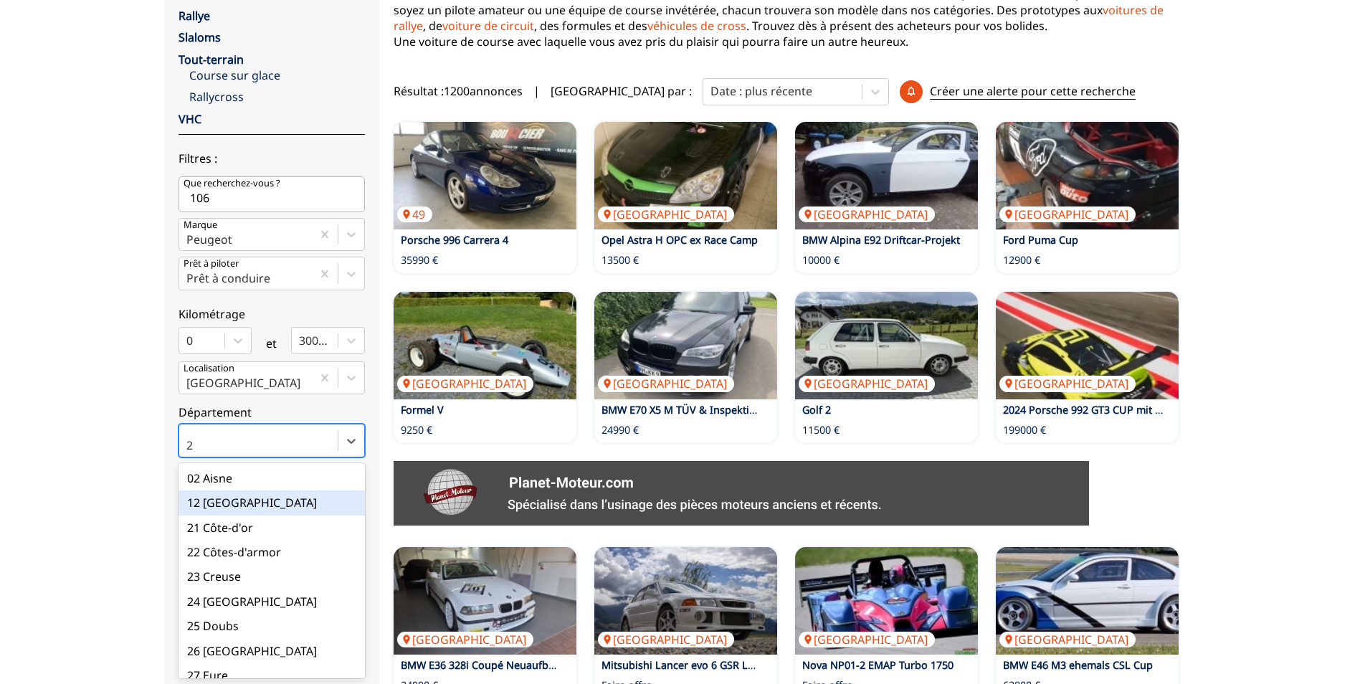
type input "26"
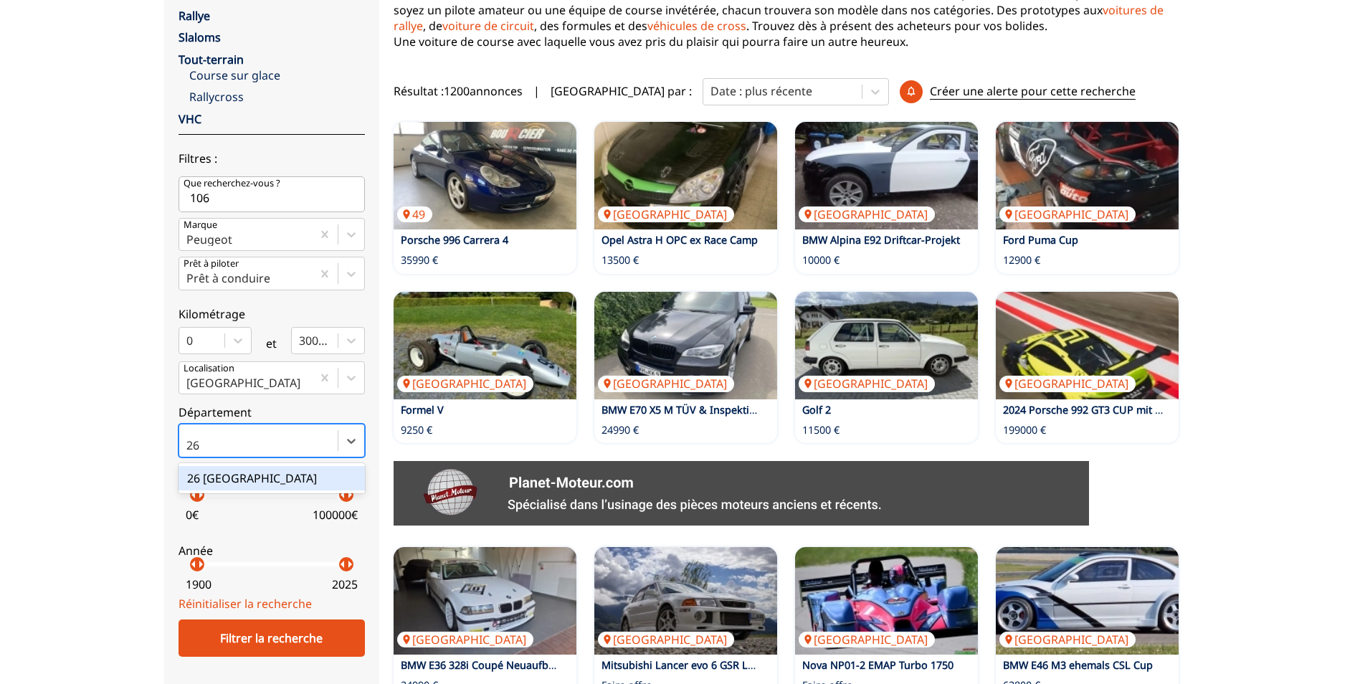
click at [270, 474] on div "26 [GEOGRAPHIC_DATA]" at bounding box center [272, 478] width 186 height 24
click at [202, 452] on input "26" at bounding box center [194, 445] width 16 height 13
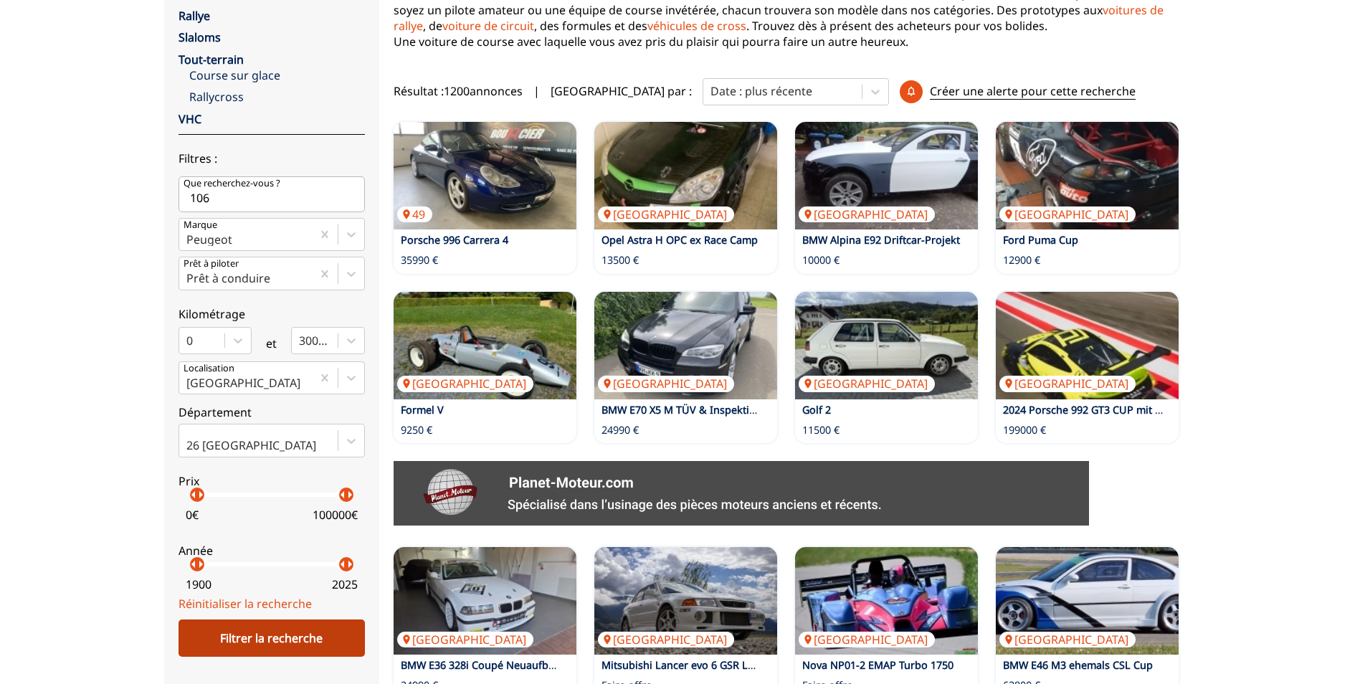
click at [302, 635] on div "Filtrer la recherche" at bounding box center [272, 638] width 186 height 37
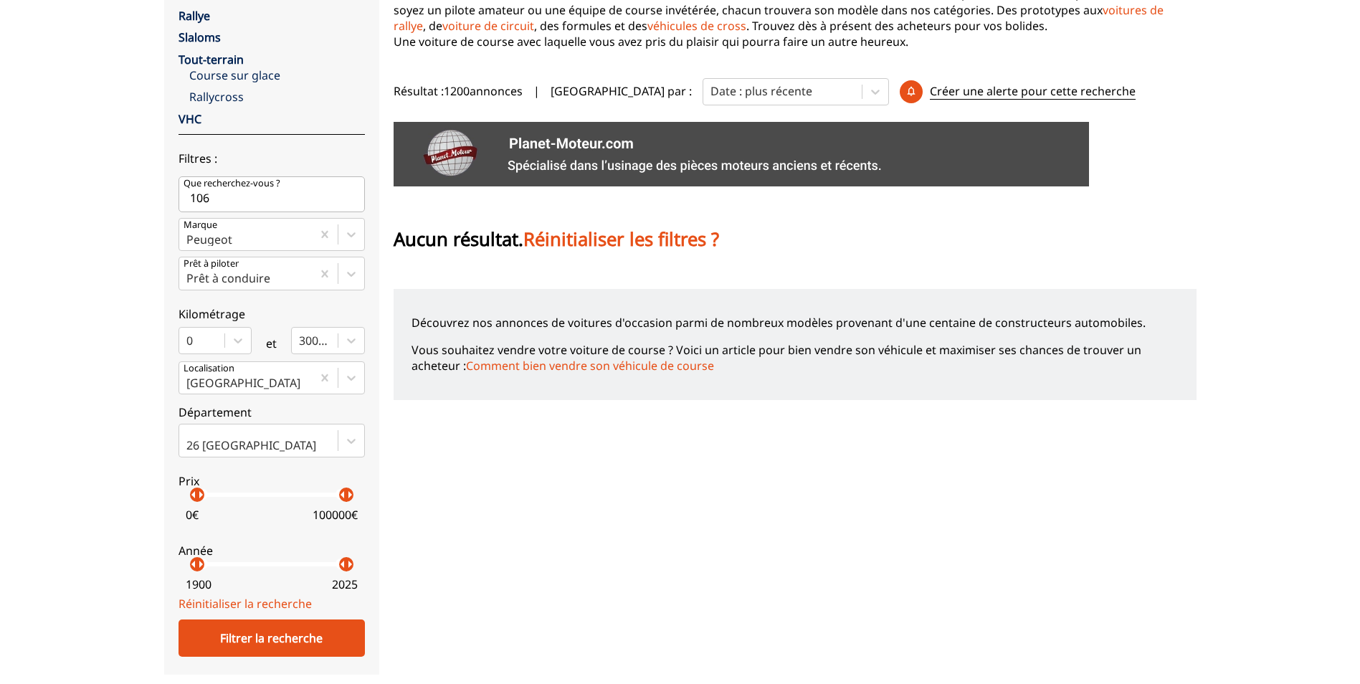
click at [265, 202] on input "106" at bounding box center [272, 194] width 186 height 36
type input "1"
click at [260, 627] on div "Filtrer la recherche" at bounding box center [272, 638] width 186 height 37
click at [256, 194] on input "Que recherchez-vous ?" at bounding box center [272, 194] width 186 height 36
type input "205"
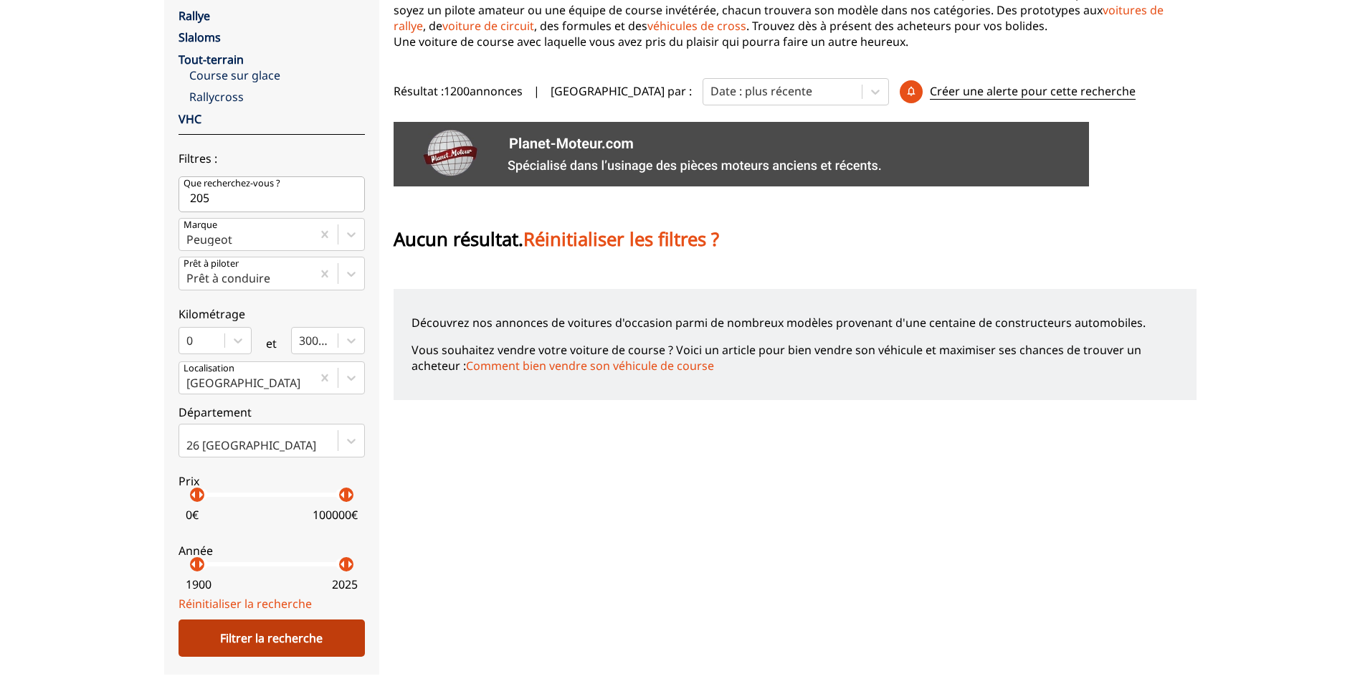
click at [336, 630] on div "Filtrer la recherche" at bounding box center [272, 638] width 186 height 37
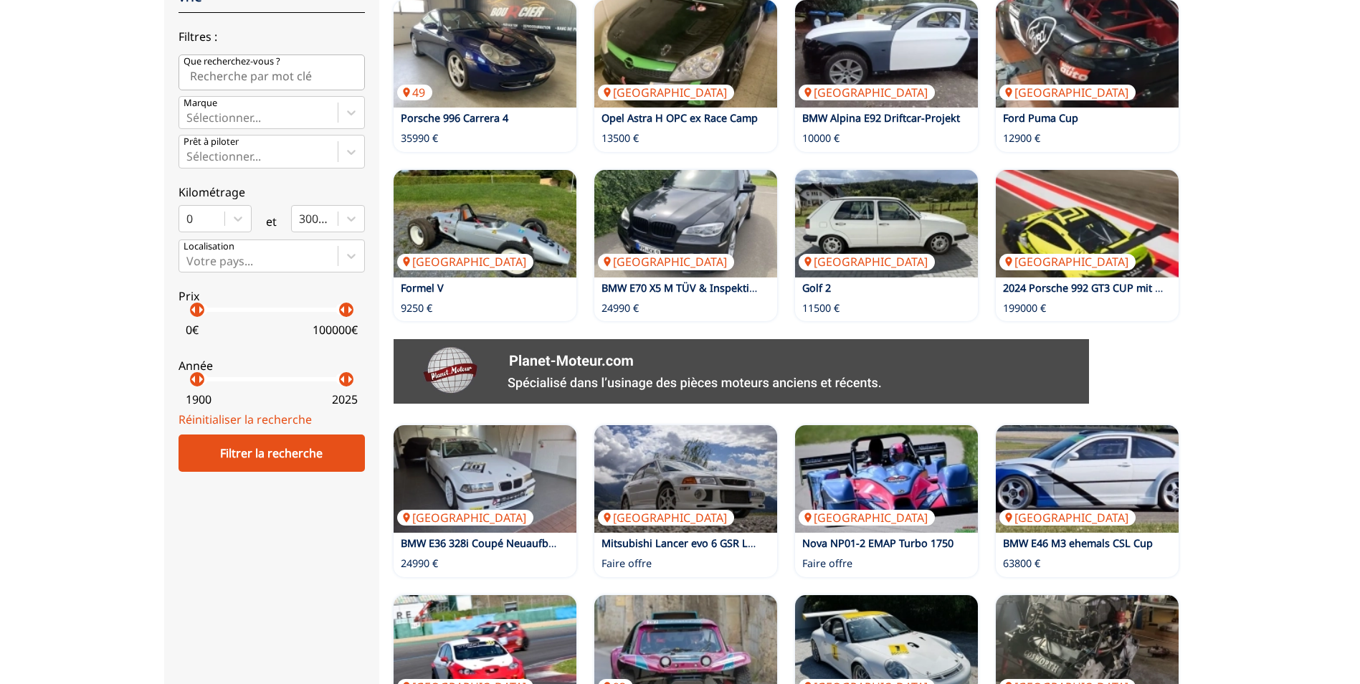
scroll to position [215, 0]
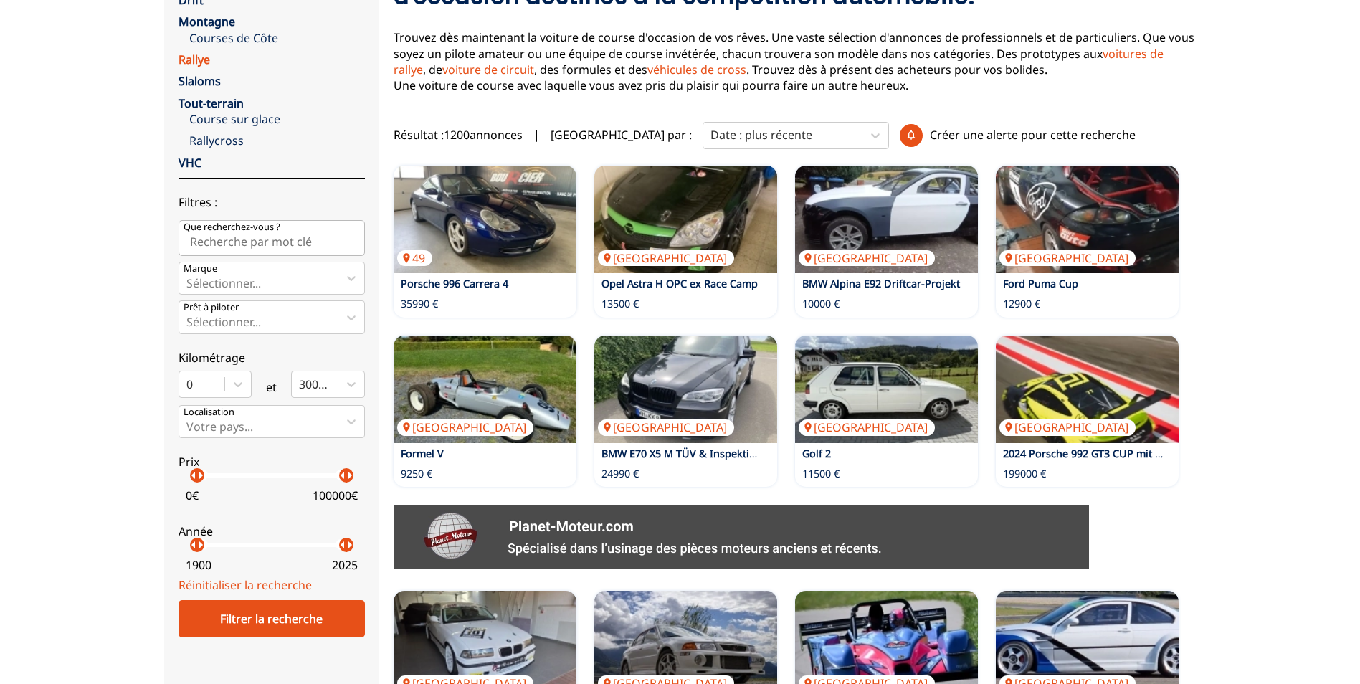
click at [184, 56] on link "Rallye" at bounding box center [195, 60] width 32 height 16
